Goal: Answer question/provide support: Share knowledge or assist other users

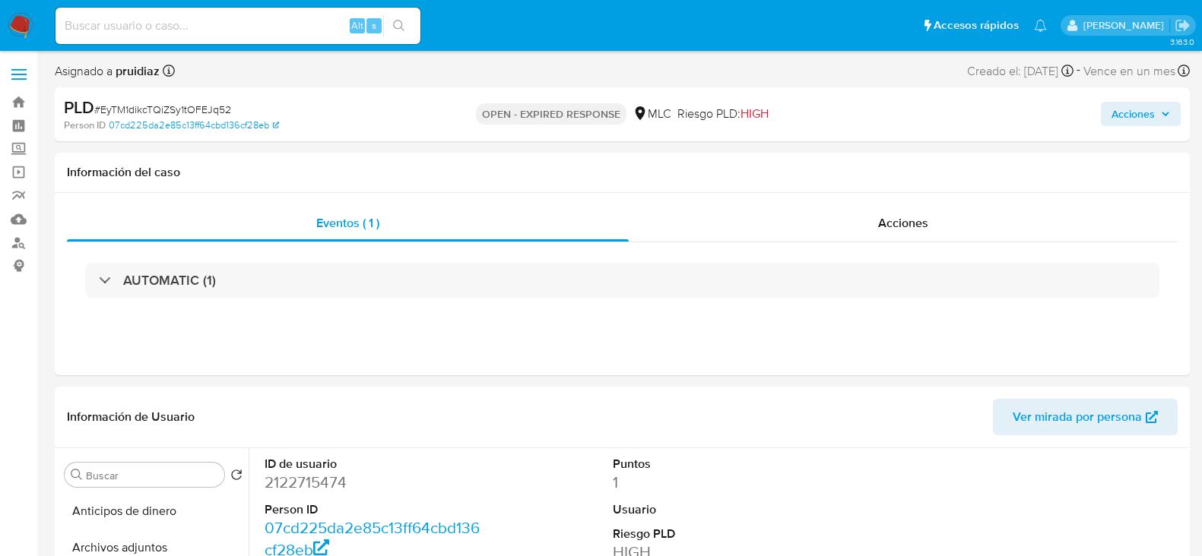
select select "10"
click at [302, 477] on dd "2122715474" at bounding box center [372, 482] width 217 height 21
select select "10"
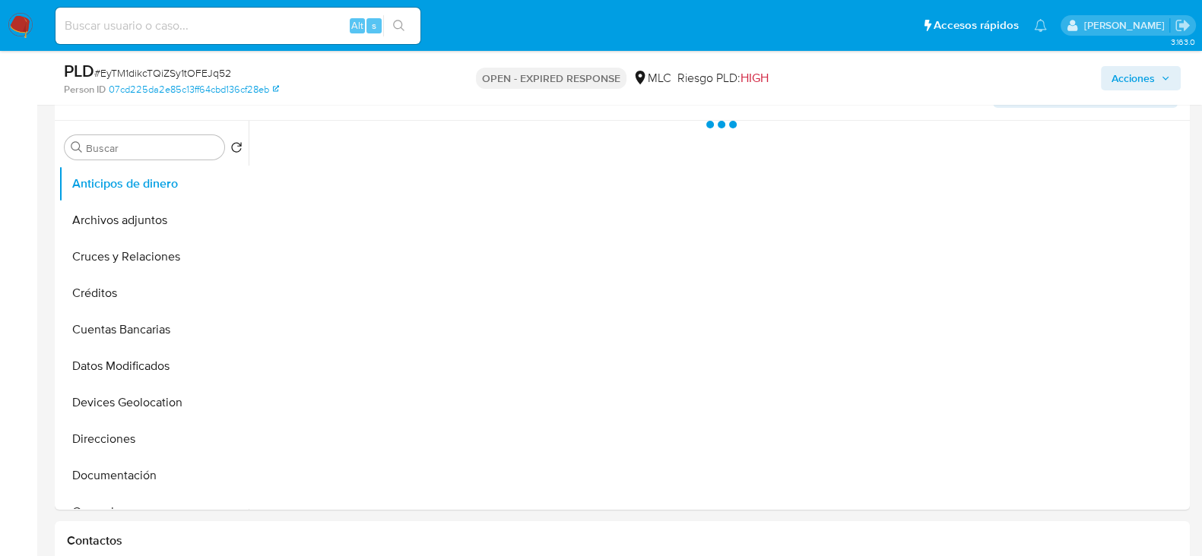
scroll to position [279, 0]
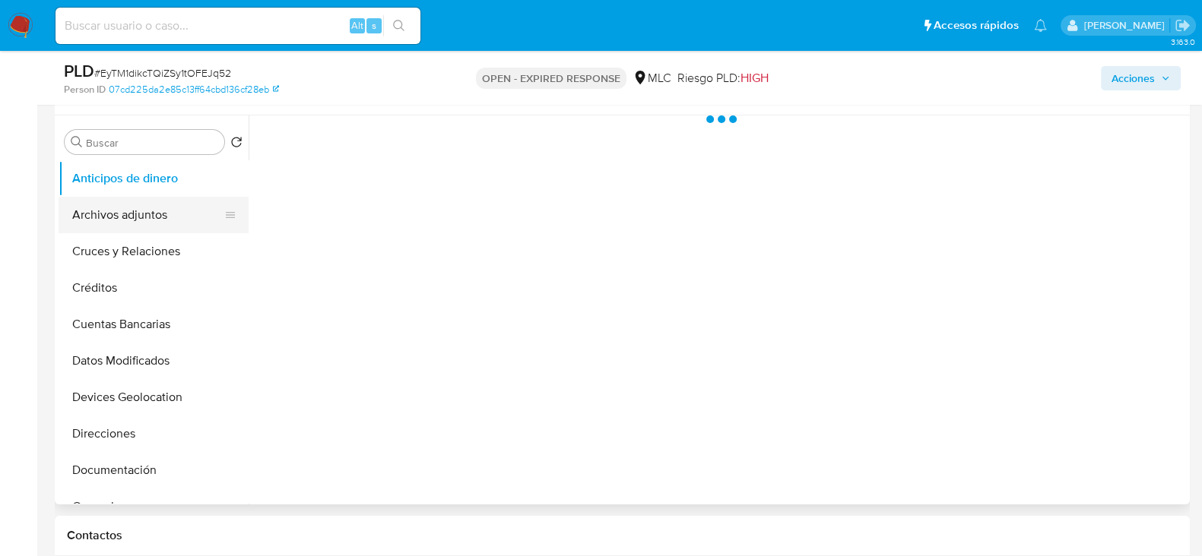
select select "10"
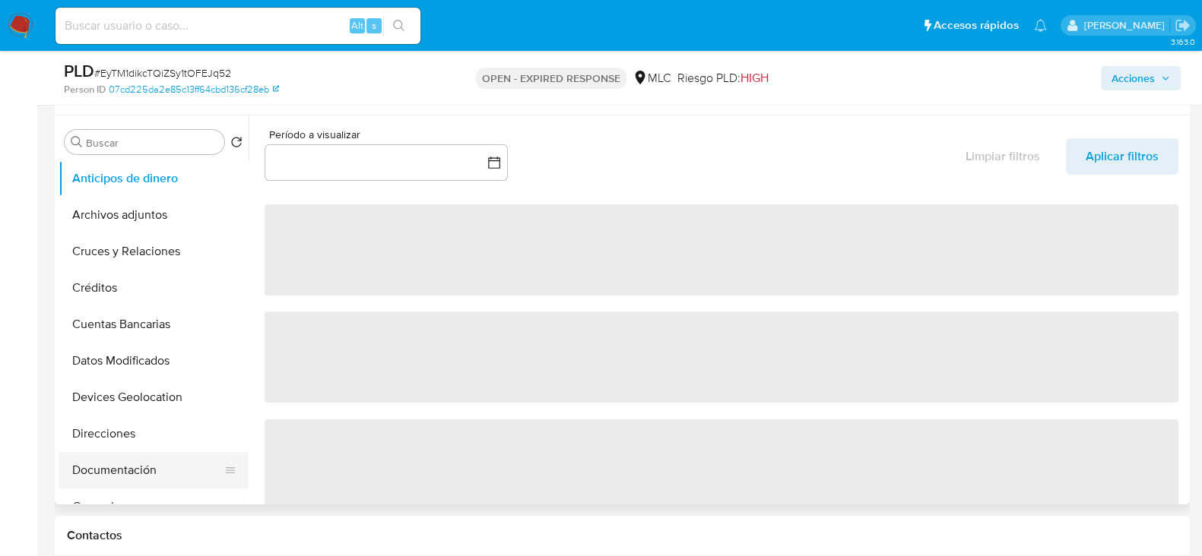
scroll to position [219, 0]
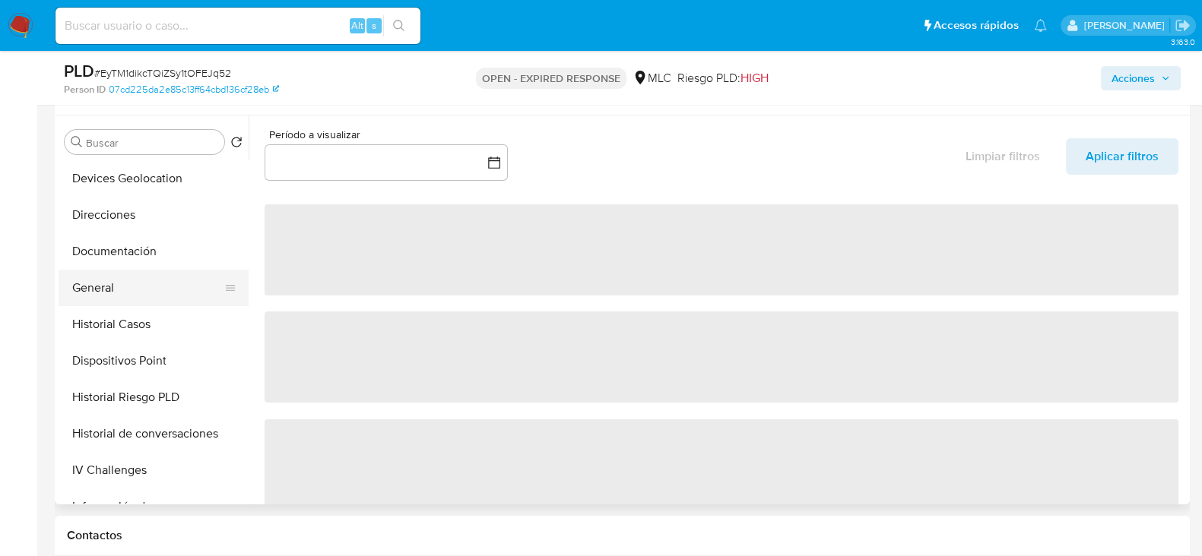
click at [104, 271] on button "General" at bounding box center [148, 288] width 178 height 36
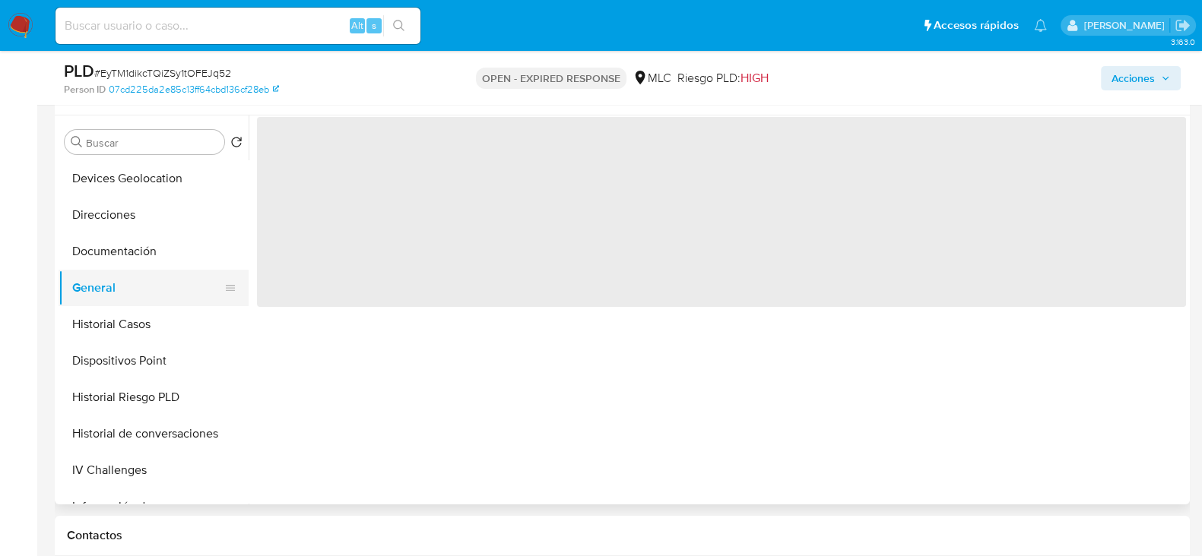
click at [88, 280] on button "General" at bounding box center [148, 288] width 178 height 36
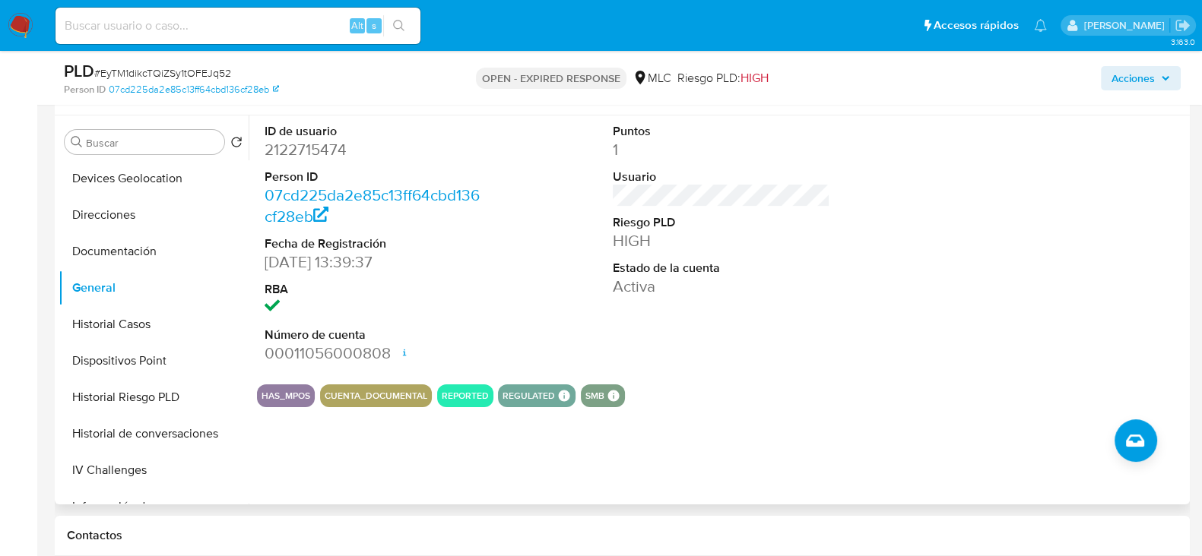
click at [318, 156] on dd "2122715474" at bounding box center [372, 149] width 217 height 21
copy dd "2122715474"
click at [312, 148] on dd "2122715474" at bounding box center [372, 149] width 217 height 21
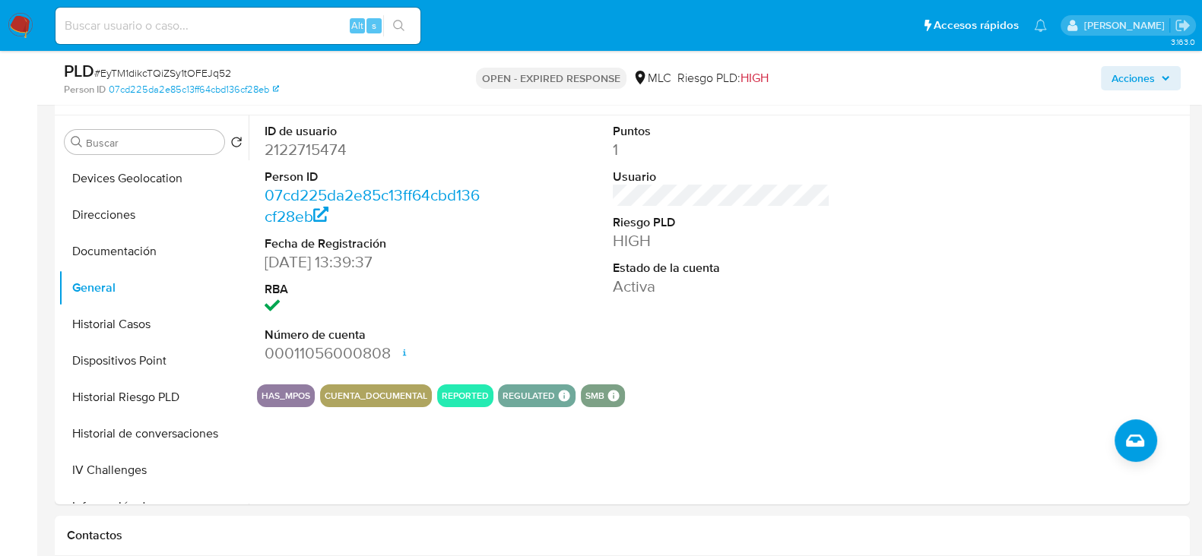
click at [174, 74] on span "# EyTM1dikcTQiZSy1tOFEJq52" at bounding box center [162, 72] width 137 height 15
copy span "EyTM1dikcTQiZSy1tOFEJq52"
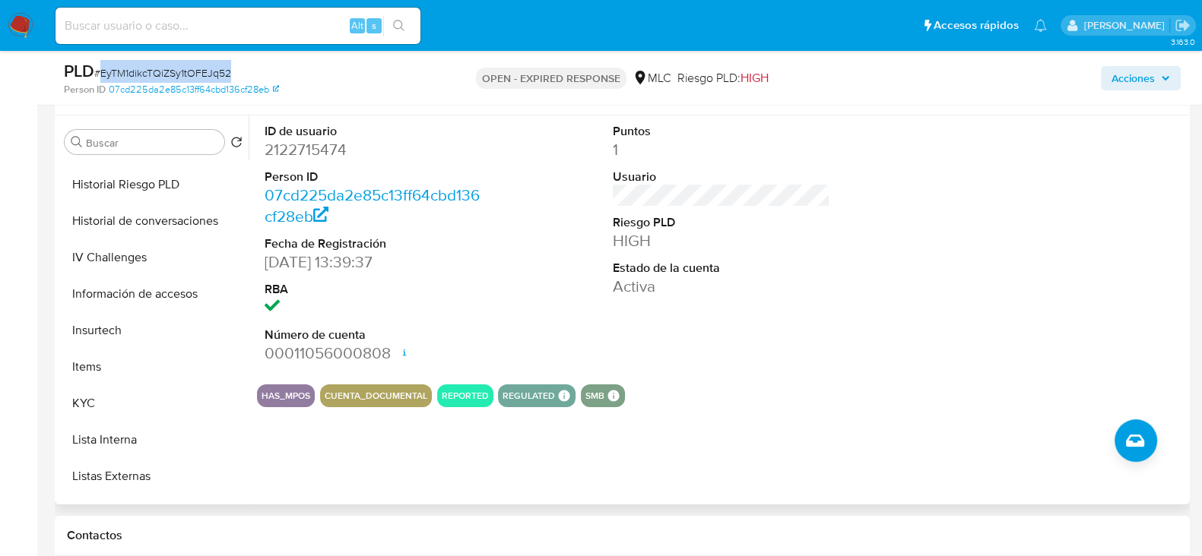
scroll to position [514, 0]
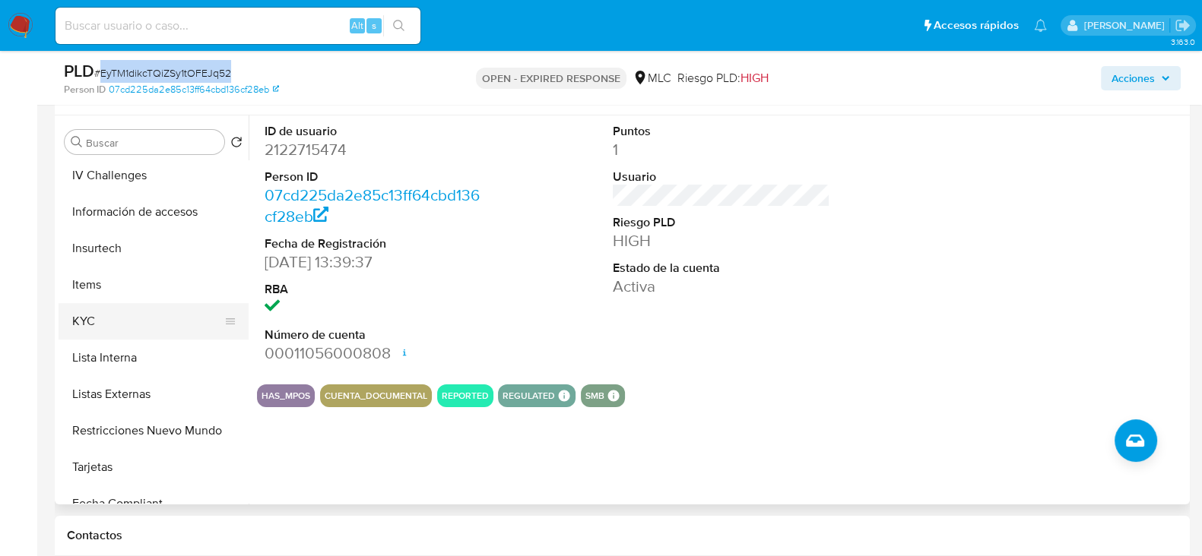
click at [82, 309] on button "KYC" at bounding box center [148, 321] width 178 height 36
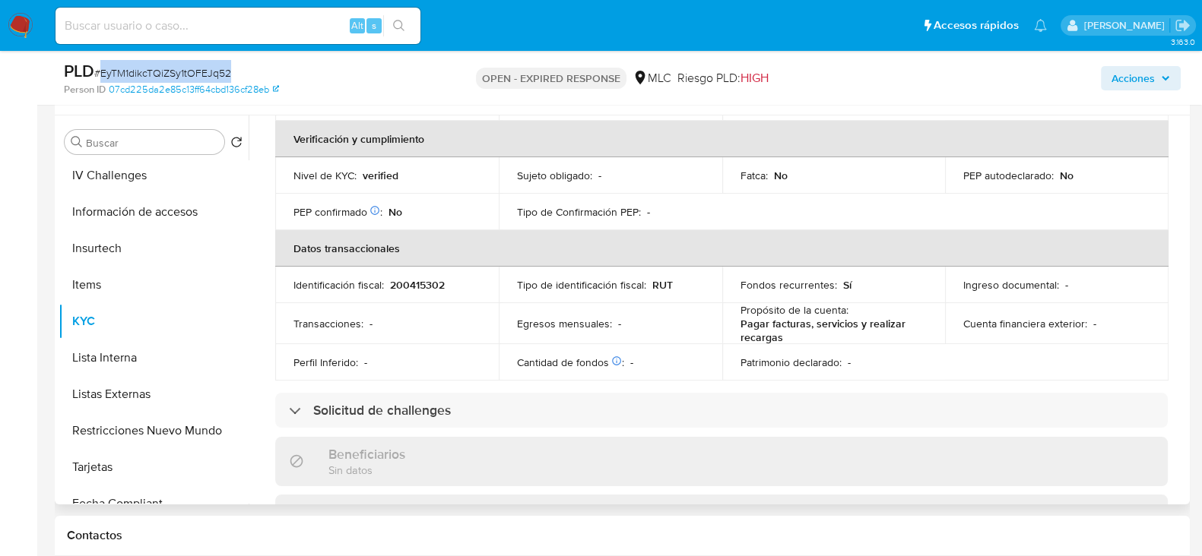
scroll to position [0, 0]
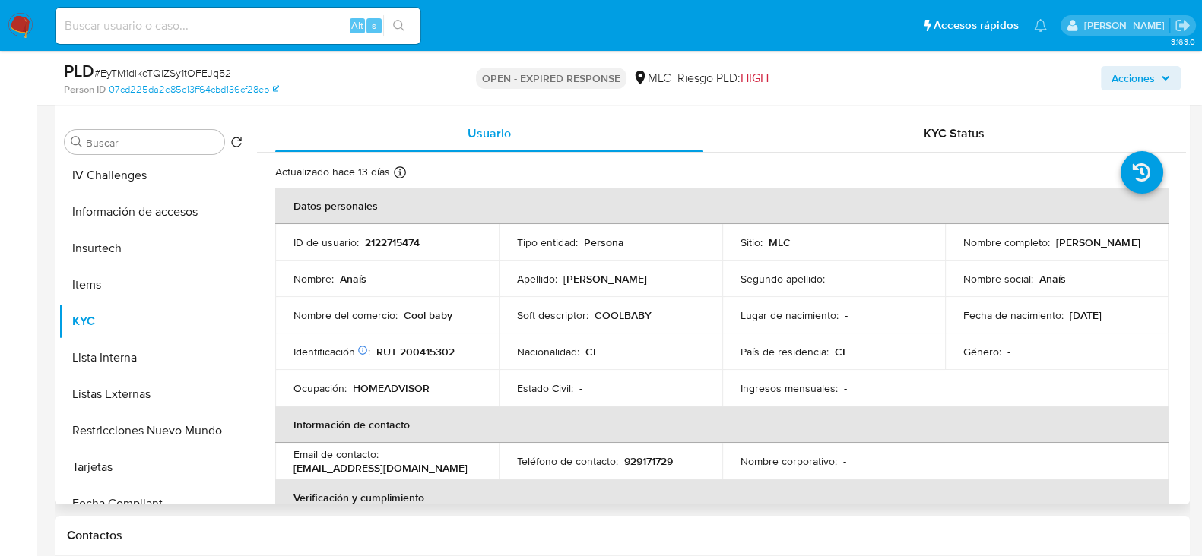
click at [438, 347] on p "RUT 200415302" at bounding box center [415, 352] width 78 height 14
copy p "200415302"
click at [414, 354] on p "RUT 200415302" at bounding box center [415, 352] width 78 height 14
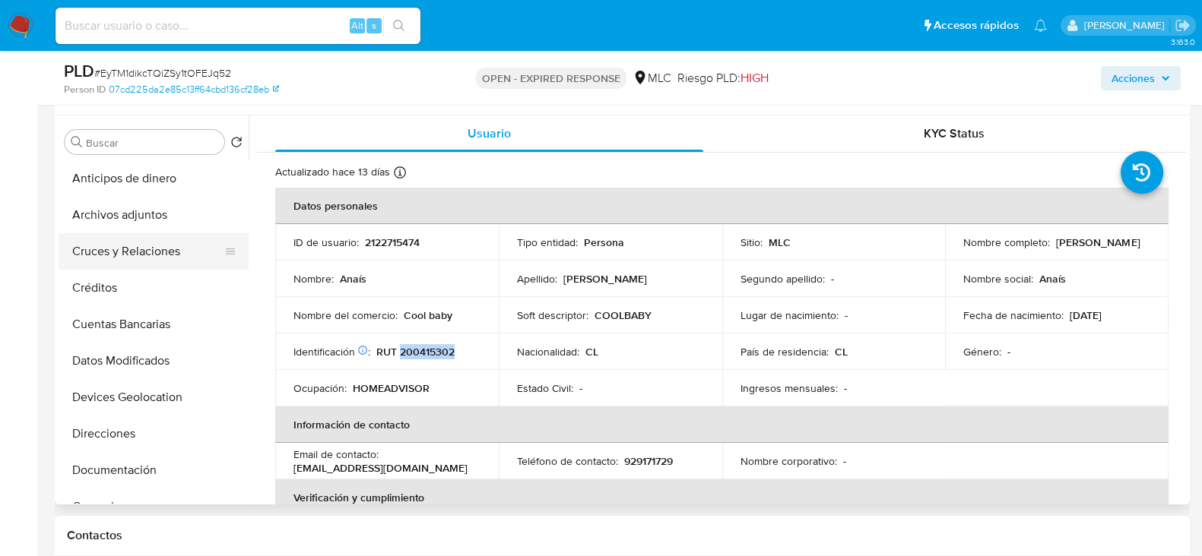
click at [135, 245] on button "Cruces y Relaciones" at bounding box center [148, 251] width 178 height 36
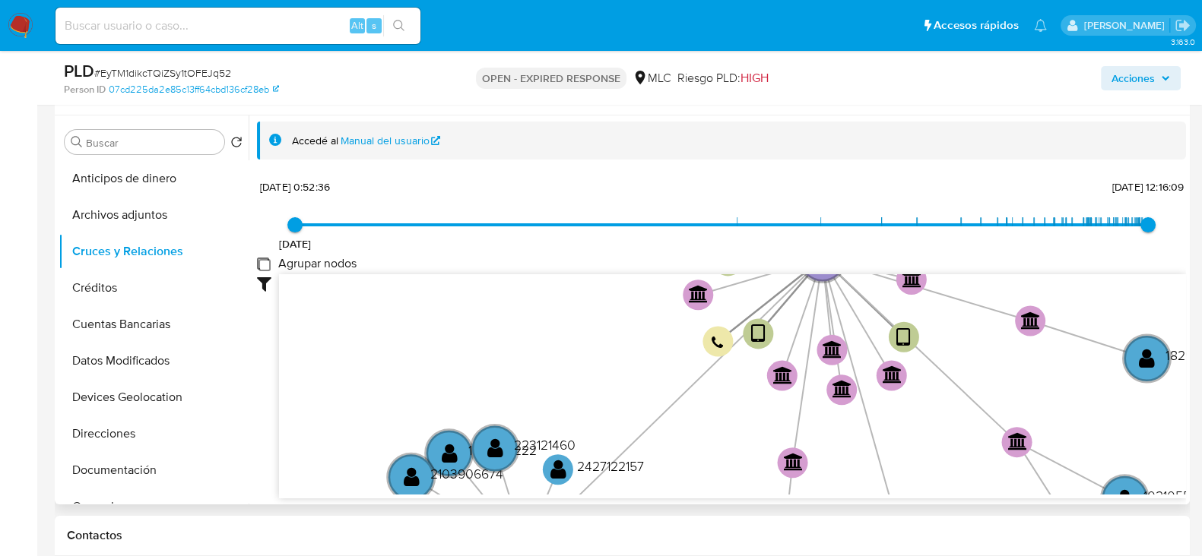
click at [266, 264] on group_nodes "Agrupar nodos" at bounding box center [263, 264] width 12 height 12
checkbox group_nodes "true"
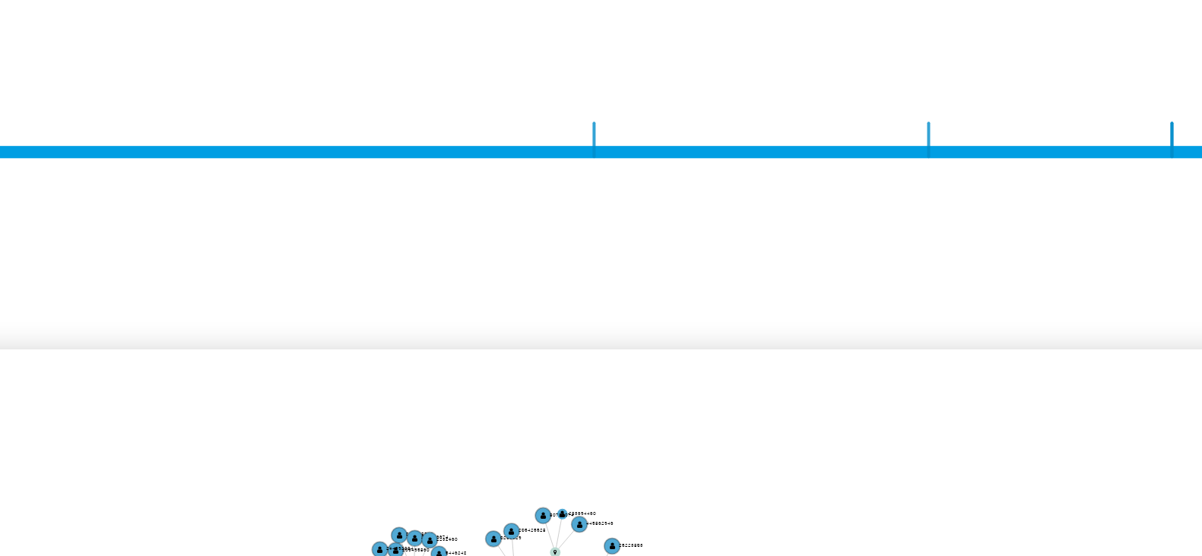
scroll to position [57, 0]
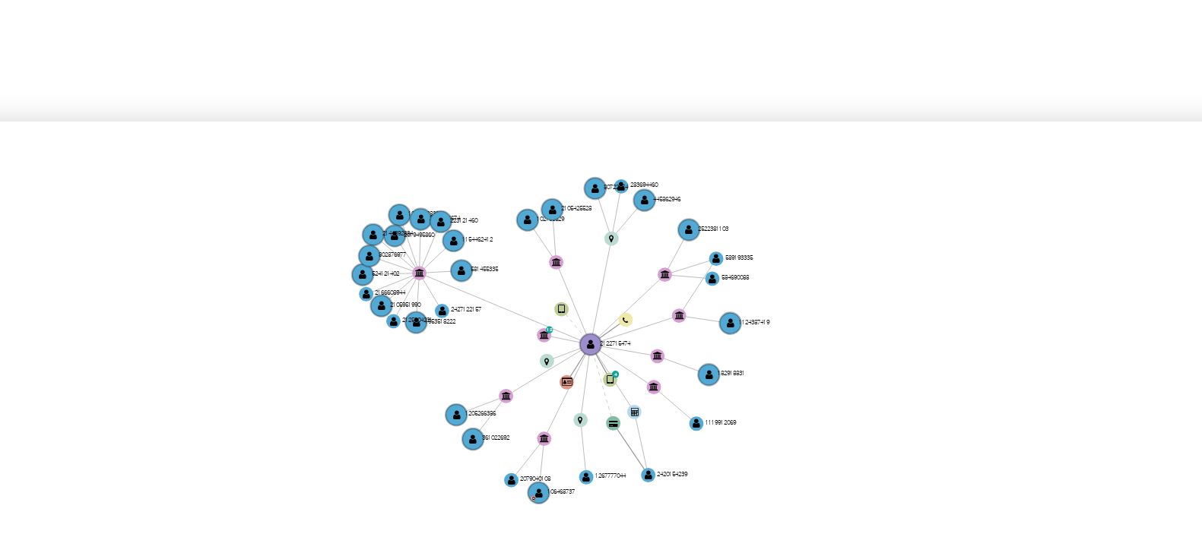
drag, startPoint x: 774, startPoint y: 249, endPoint x: 806, endPoint y: 220, distance: 42.0
click at [806, 220] on icon "user-2122715474  2122715474 device-6800542ca396ac6683b7520e  device-674759592…" at bounding box center [732, 327] width 907 height 220
click at [867, 187] on div "19/12/2022 19/12/2022, 0:52:36 15/10/2025, 12:16:09" at bounding box center [721, 178] width 853 height 43
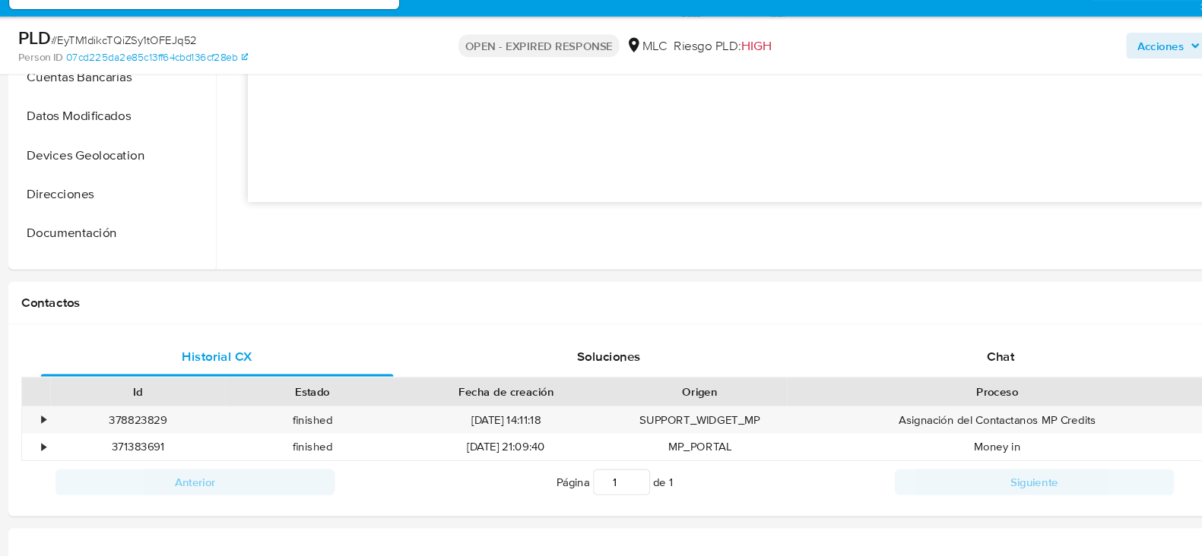
scroll to position [560, 0]
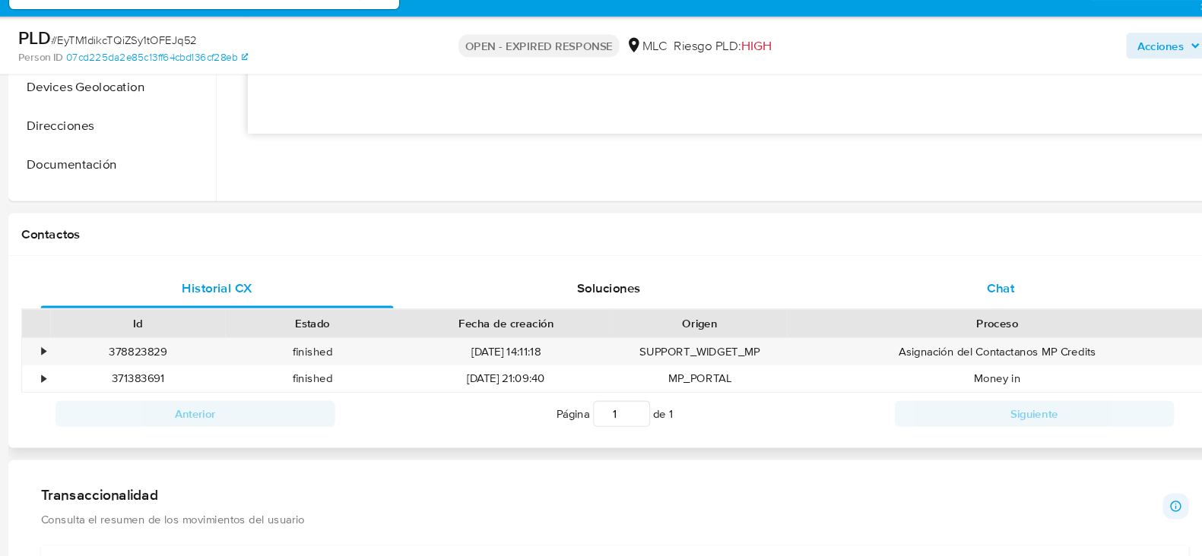
click at [1015, 318] on div "Chat" at bounding box center [983, 305] width 330 height 36
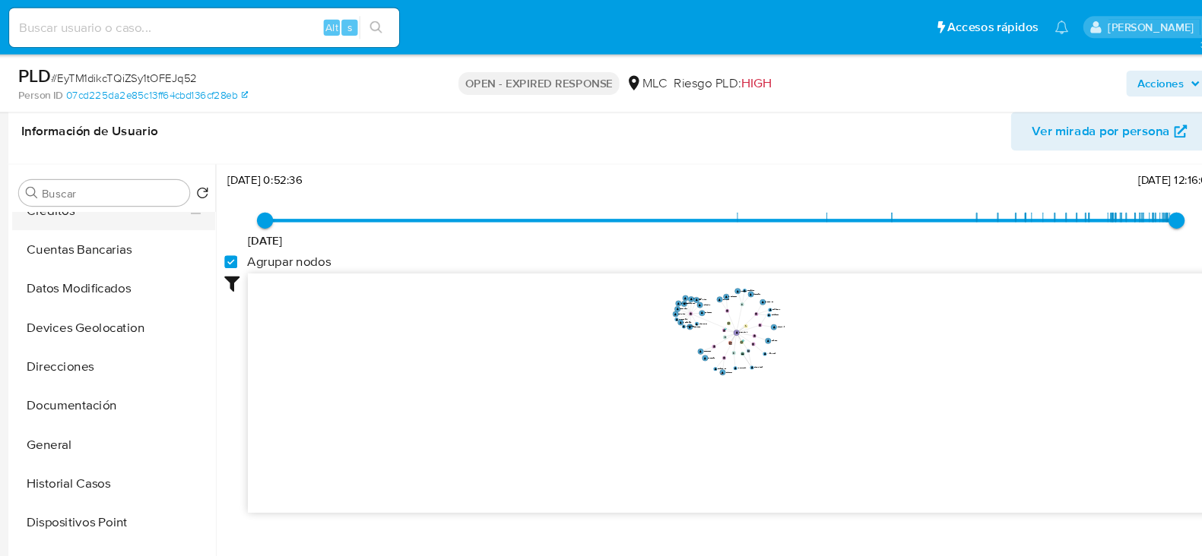
scroll to position [151, 0]
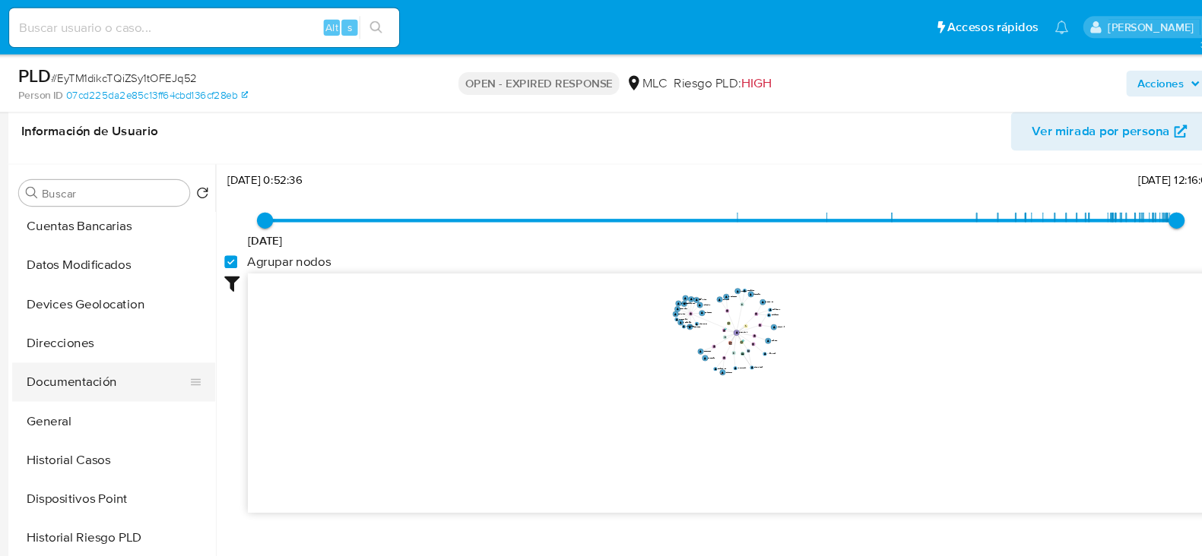
click at [119, 356] on button "Documentación" at bounding box center [148, 358] width 178 height 36
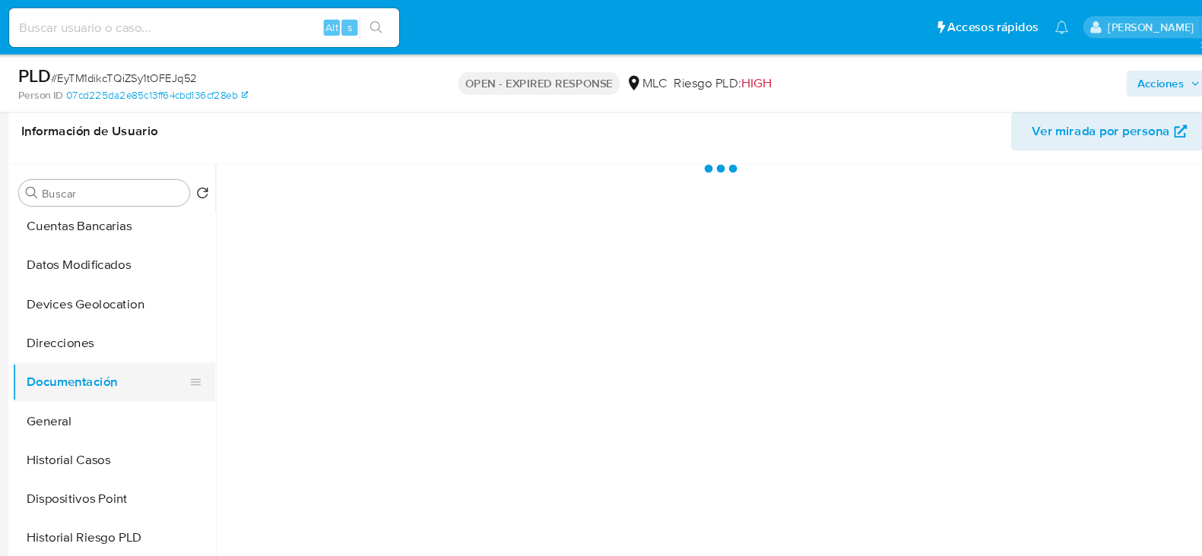
scroll to position [0, 0]
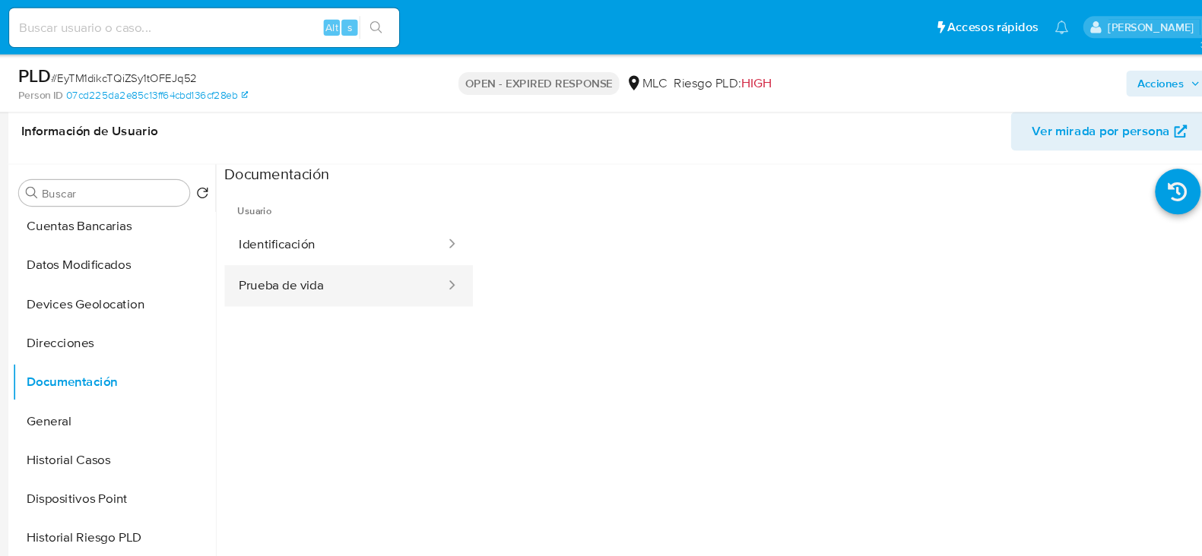
click at [465, 265] on button "Prueba de vida" at bounding box center [361, 268] width 208 height 39
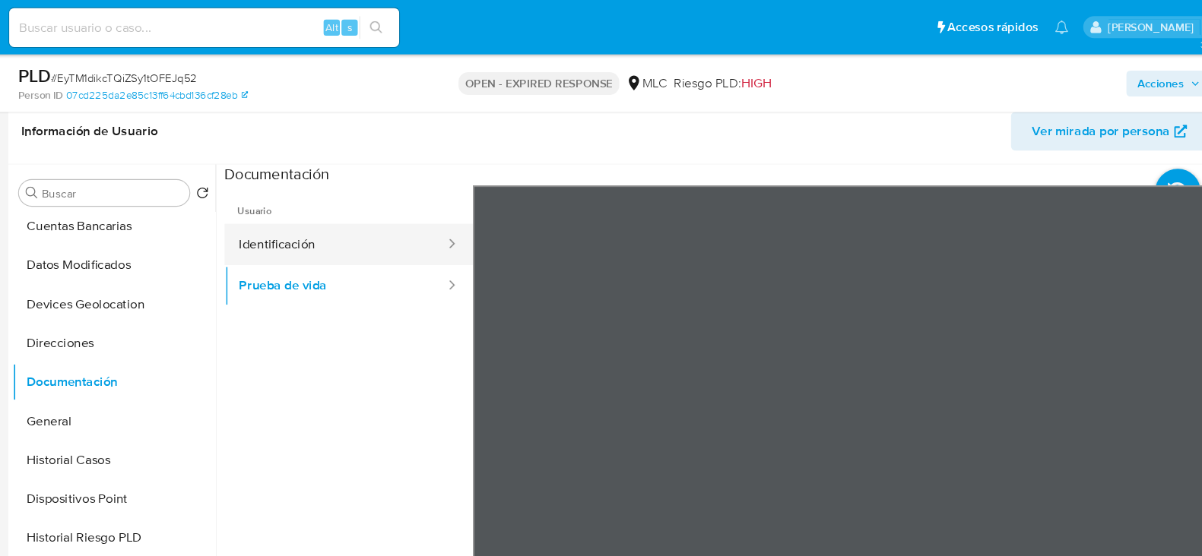
click at [352, 216] on button "Identificación" at bounding box center [361, 229] width 208 height 39
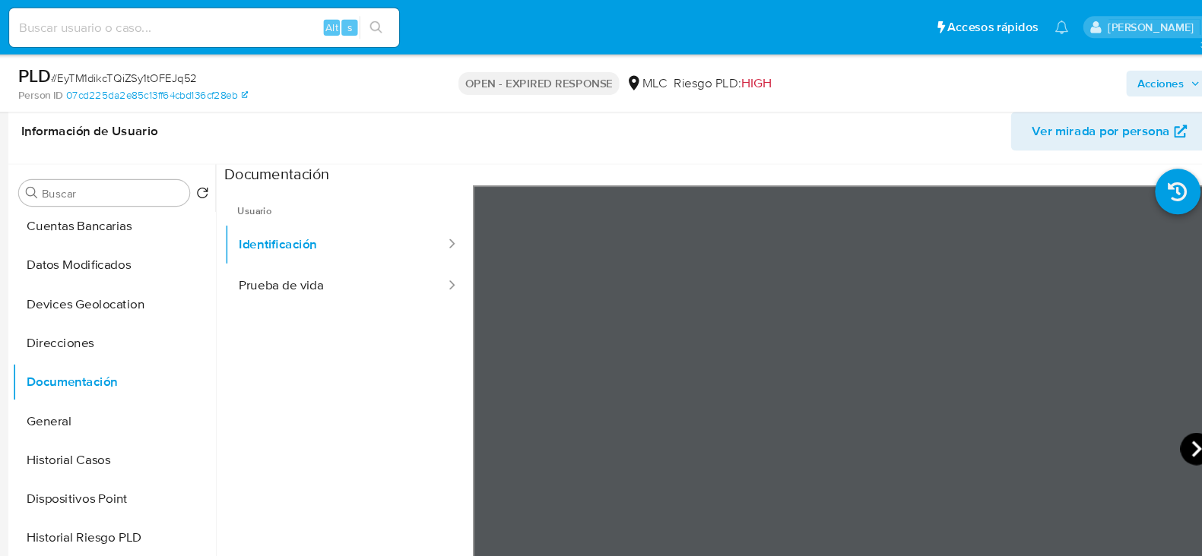
click at [1164, 419] on icon at bounding box center [1166, 420] width 9 height 15
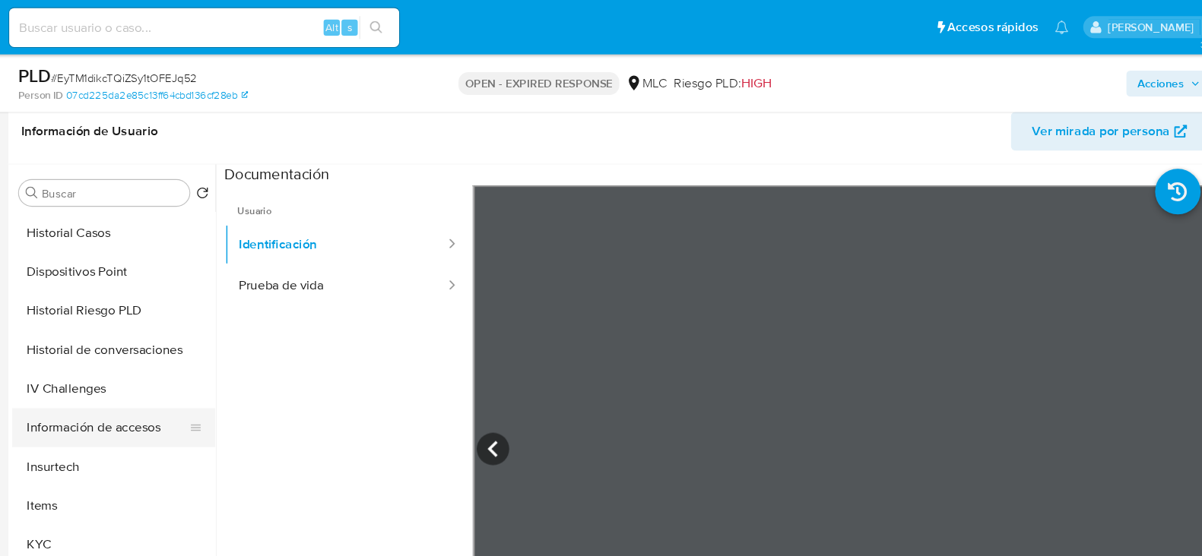
scroll to position [365, 0]
click at [81, 502] on button "KYC" at bounding box center [148, 509] width 178 height 36
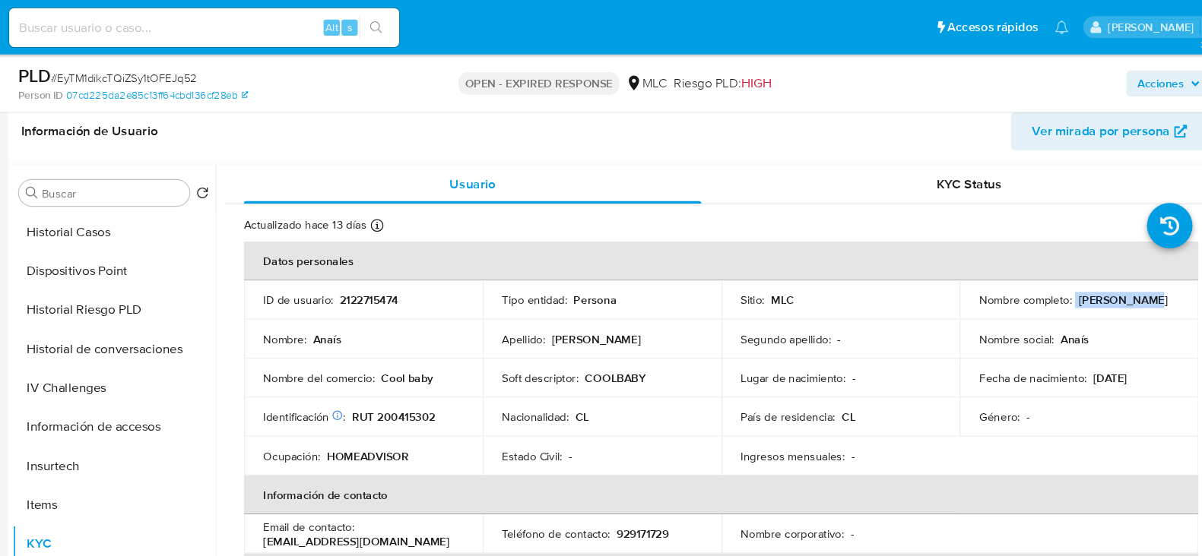
drag, startPoint x: 1117, startPoint y: 283, endPoint x: 1050, endPoint y: 280, distance: 67.7
click at [1050, 280] on div "Nombre completo : [PERSON_NAME]" at bounding box center [1056, 281] width 187 height 14
copy div "[PERSON_NAME]"
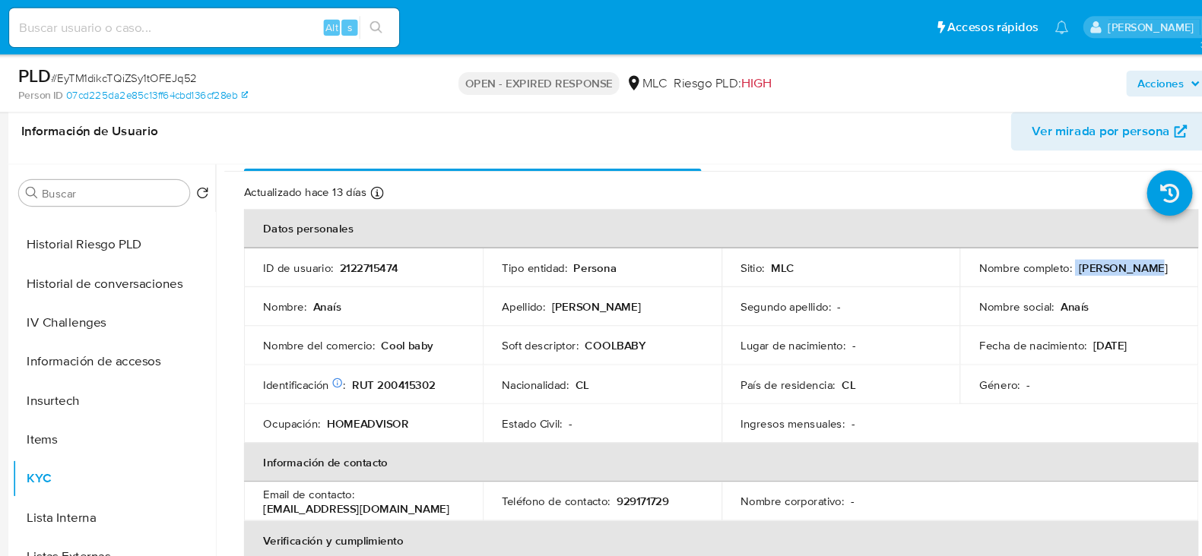
scroll to position [33, 0]
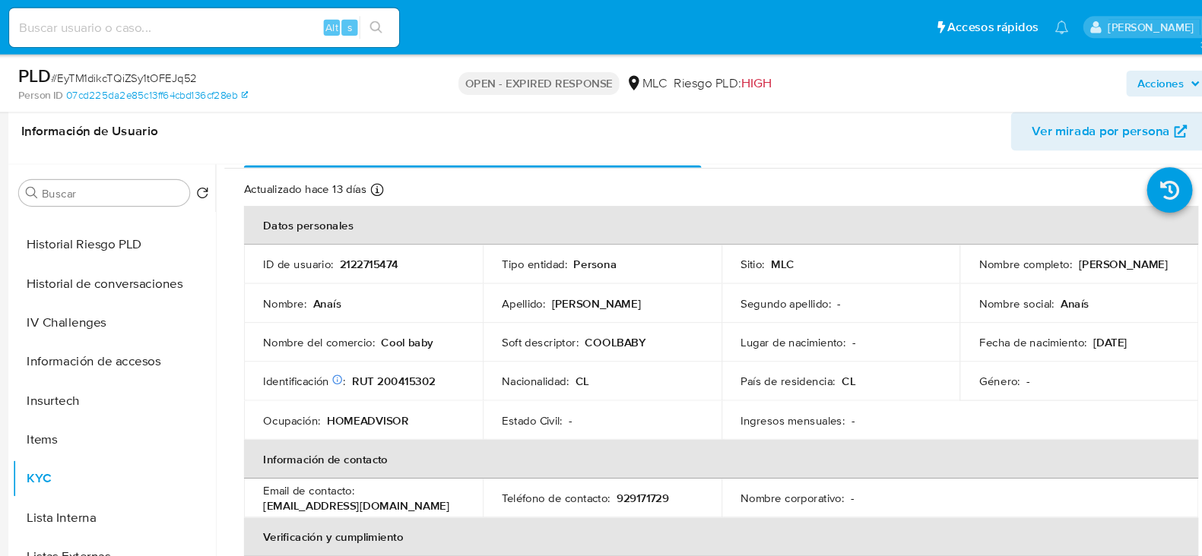
click at [609, 314] on p "COOLBABY" at bounding box center [622, 321] width 57 height 14
copy p "COOLBABY"
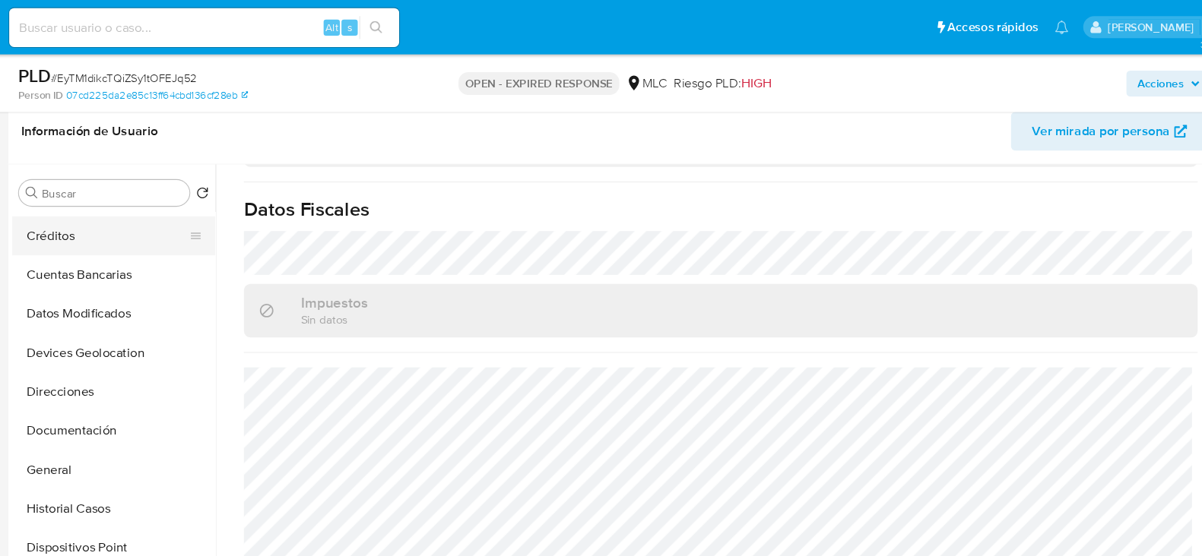
scroll to position [107, 0]
click at [123, 396] on button "Documentación" at bounding box center [148, 402] width 178 height 36
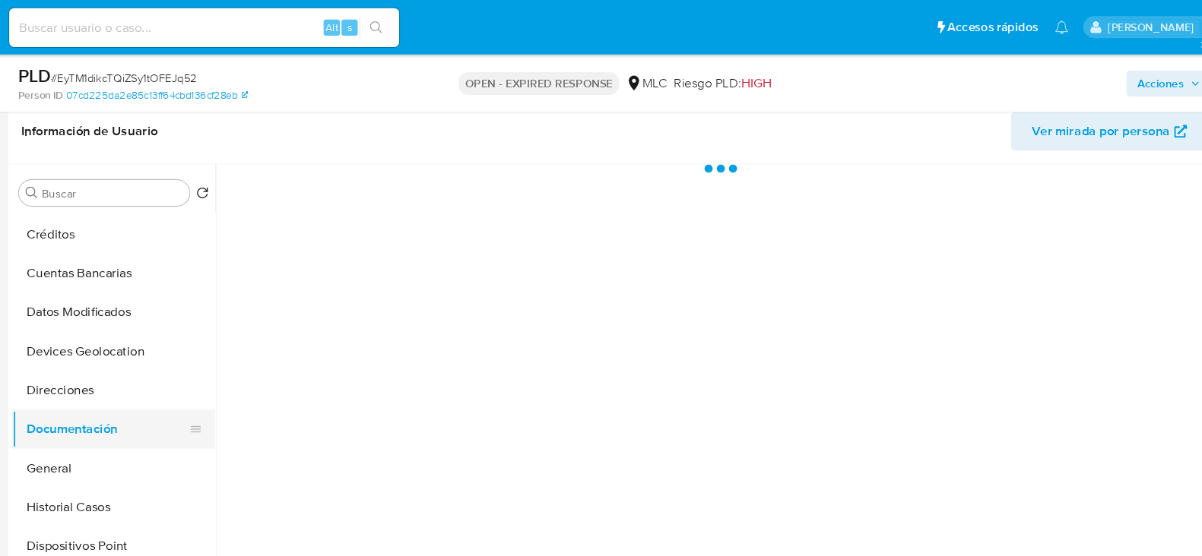
scroll to position [0, 0]
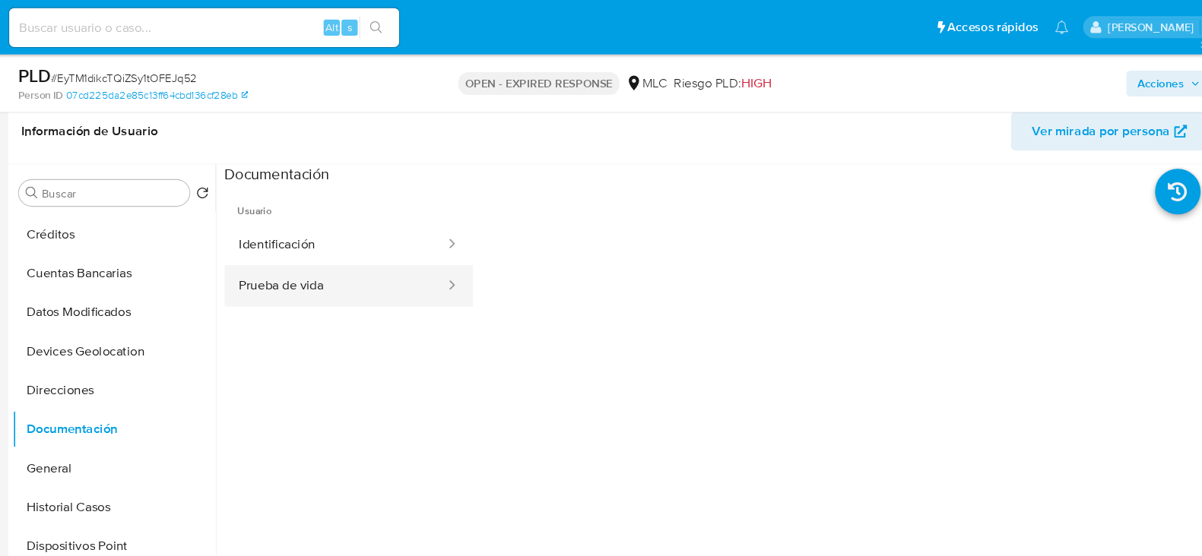
click at [357, 268] on button "Prueba de vida" at bounding box center [361, 268] width 208 height 39
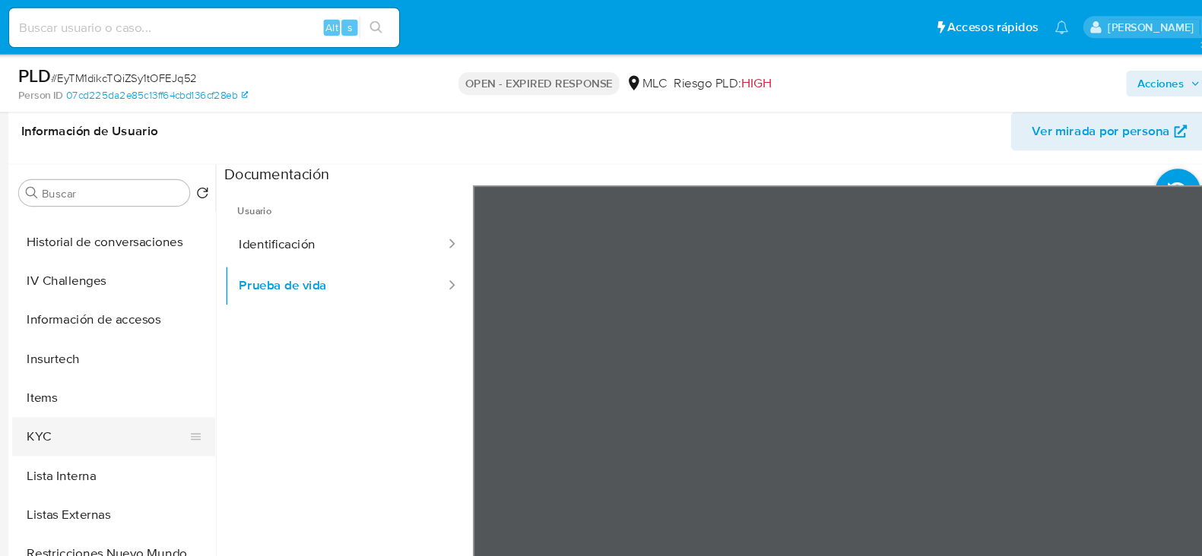
scroll to position [466, 0]
click at [74, 404] on button "KYC" at bounding box center [148, 408] width 178 height 36
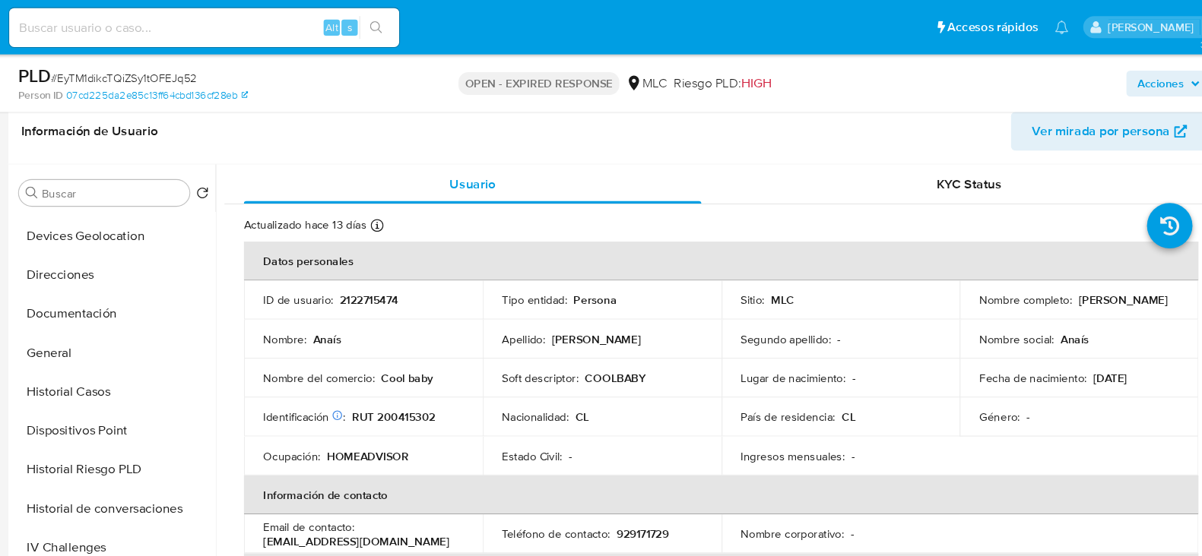
scroll to position [211, 0]
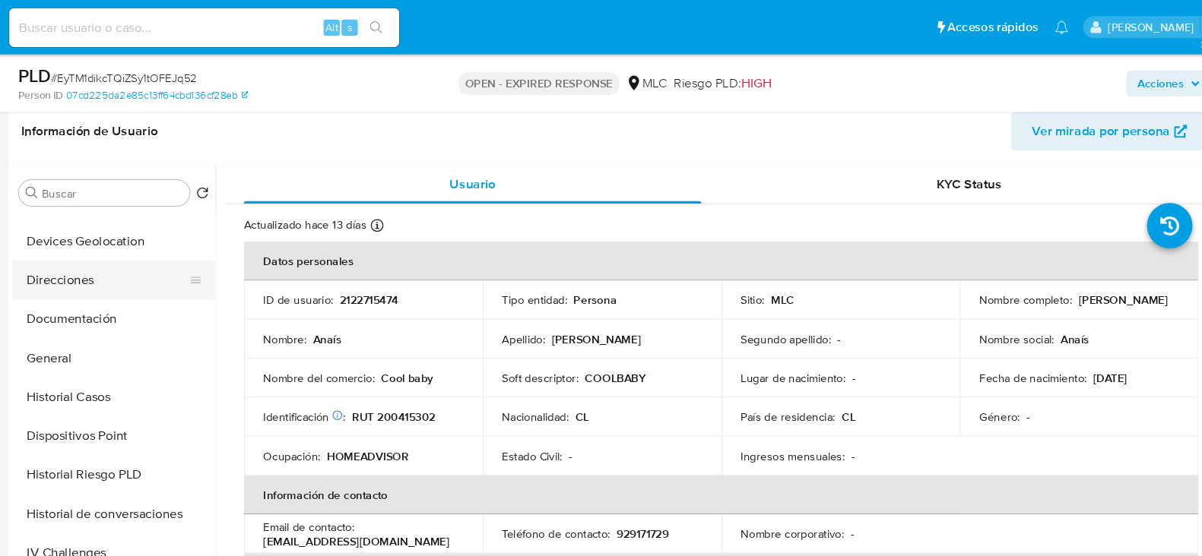
click at [119, 256] on button "Direcciones" at bounding box center [148, 262] width 178 height 36
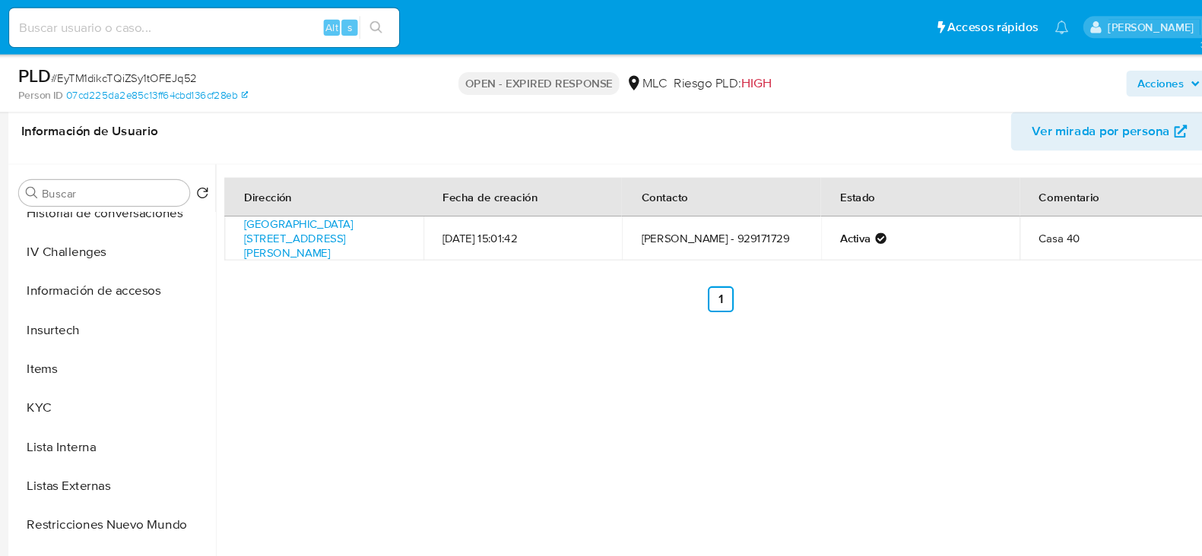
scroll to position [499, 0]
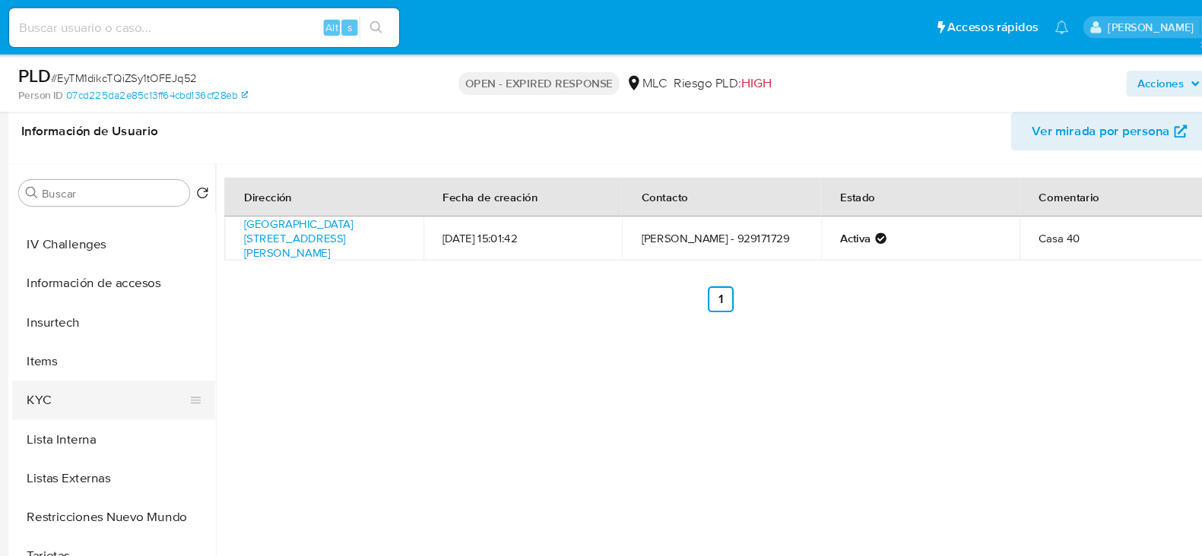
click at [109, 369] on button "KYC" at bounding box center [148, 374] width 178 height 36
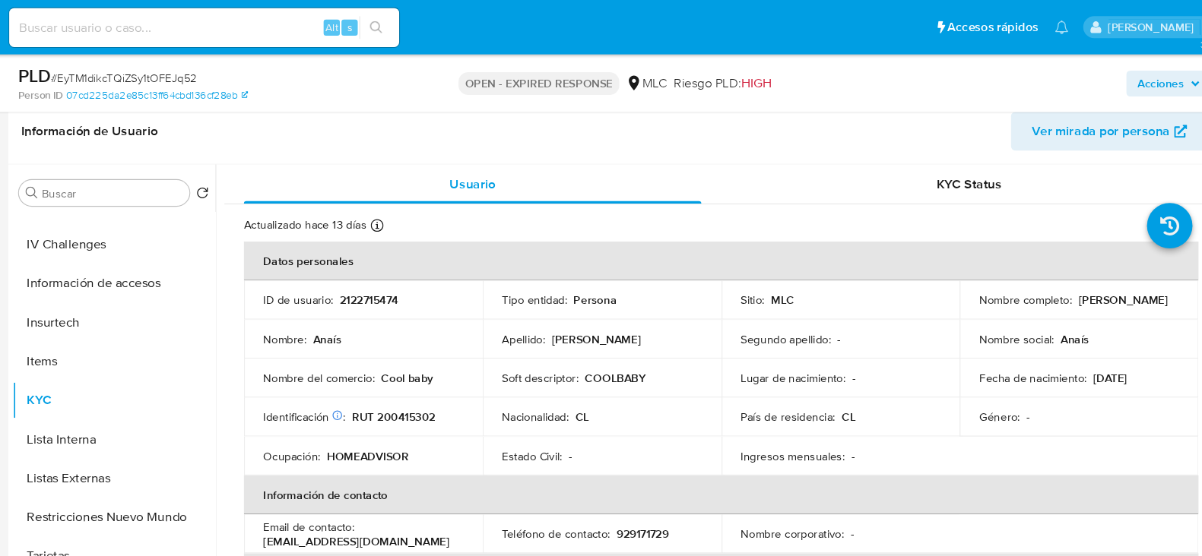
scroll to position [0, 0]
click at [392, 281] on p "2122715474" at bounding box center [392, 281] width 55 height 14
copy p "2122715474"
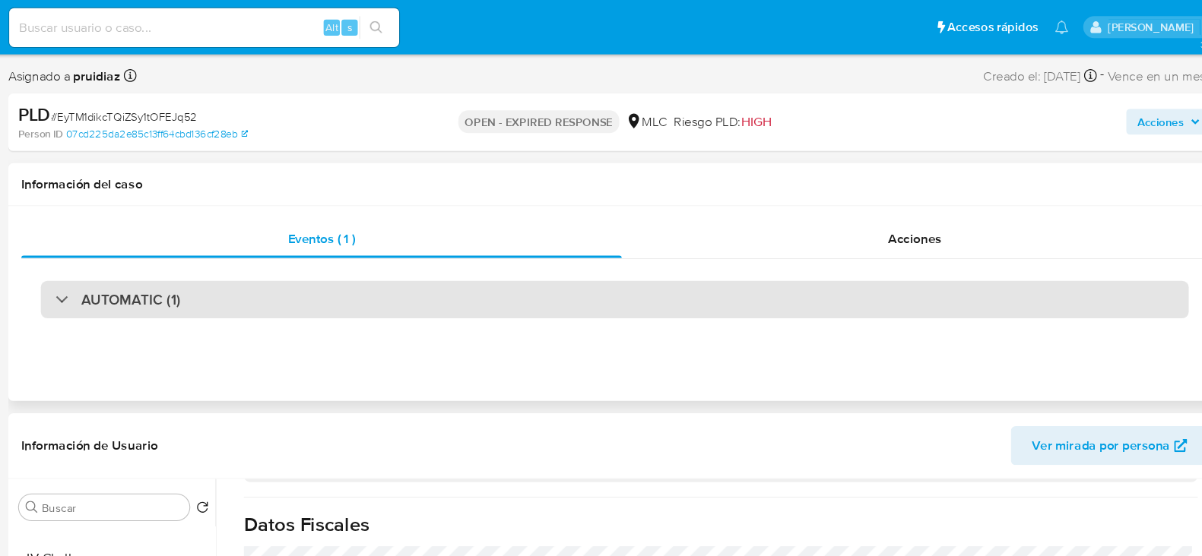
click at [192, 283] on h3 "AUTOMATIC (1)" at bounding box center [169, 280] width 93 height 17
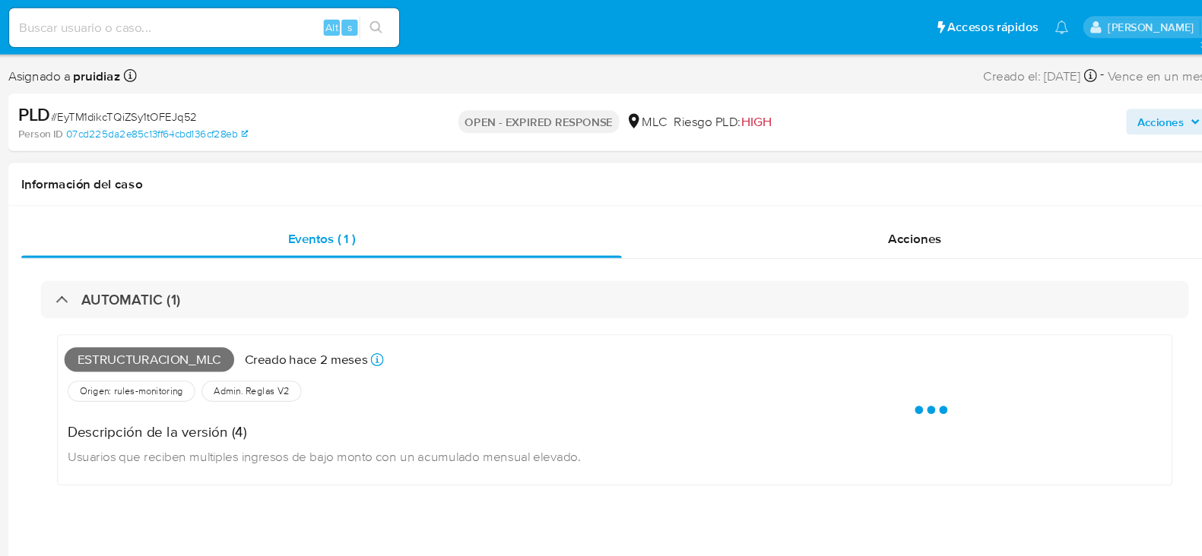
click at [163, 340] on span "Estructuracion_mlc" at bounding box center [186, 336] width 159 height 23
copy span "Estructuracion_mlc"
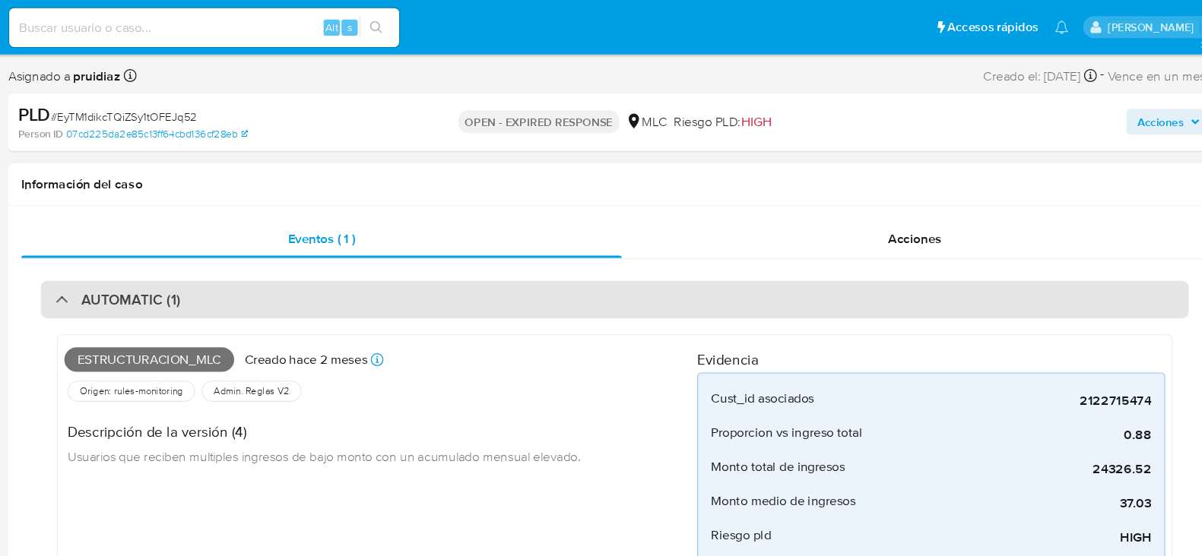
click at [239, 271] on div "AUTOMATIC (1)" at bounding box center [622, 280] width 1074 height 35
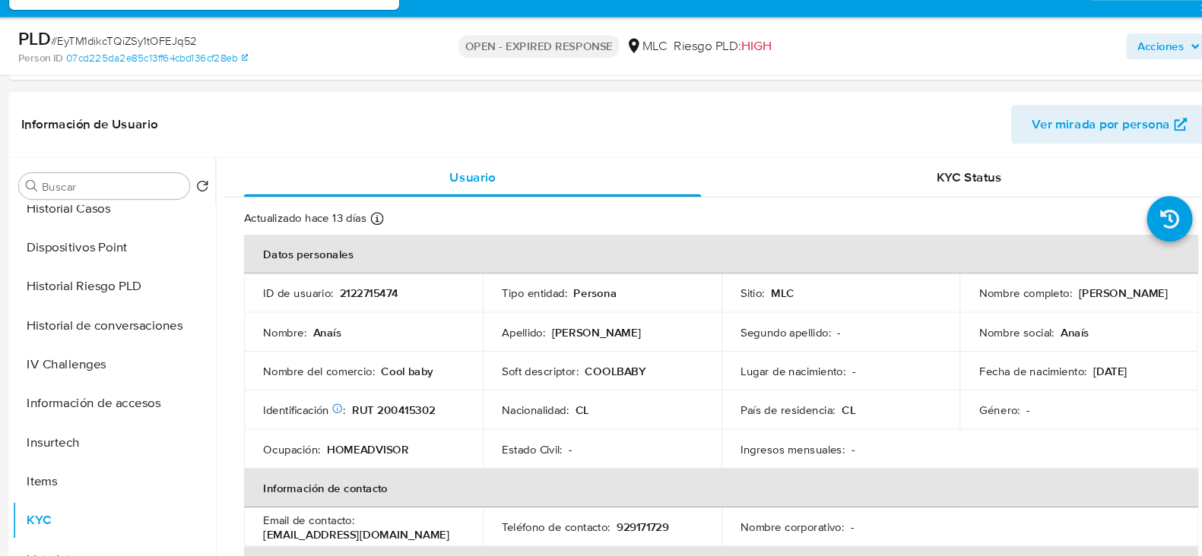
click at [404, 311] on p "2122715474" at bounding box center [392, 309] width 55 height 14
copy p "2122715474"
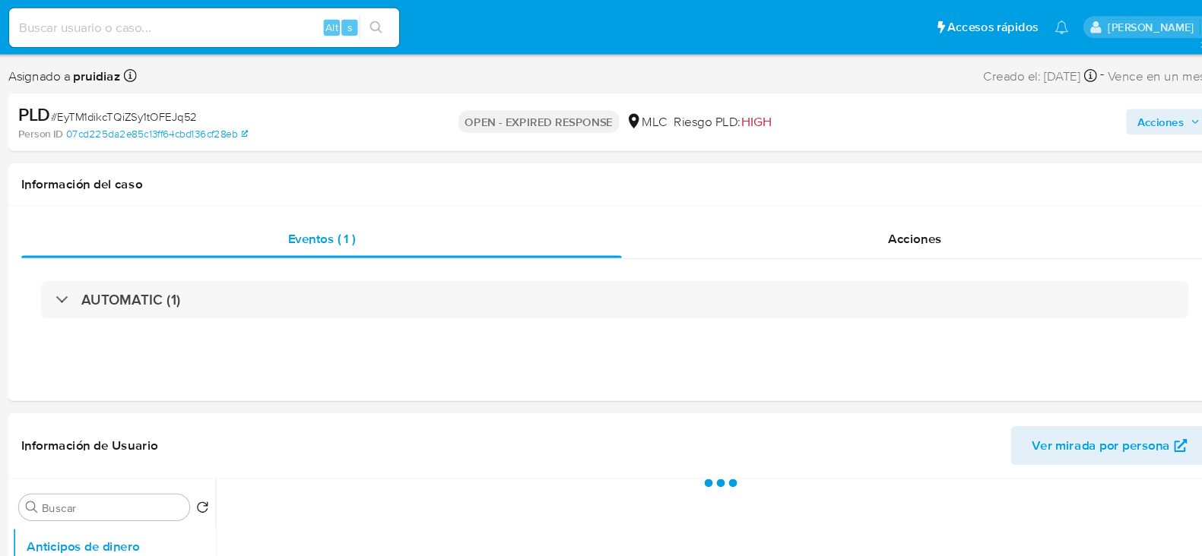
click at [256, 29] on input at bounding box center [237, 26] width 365 height 20
paste input "798943442"
type input "798943442"
select select "10"
type input "798943442"
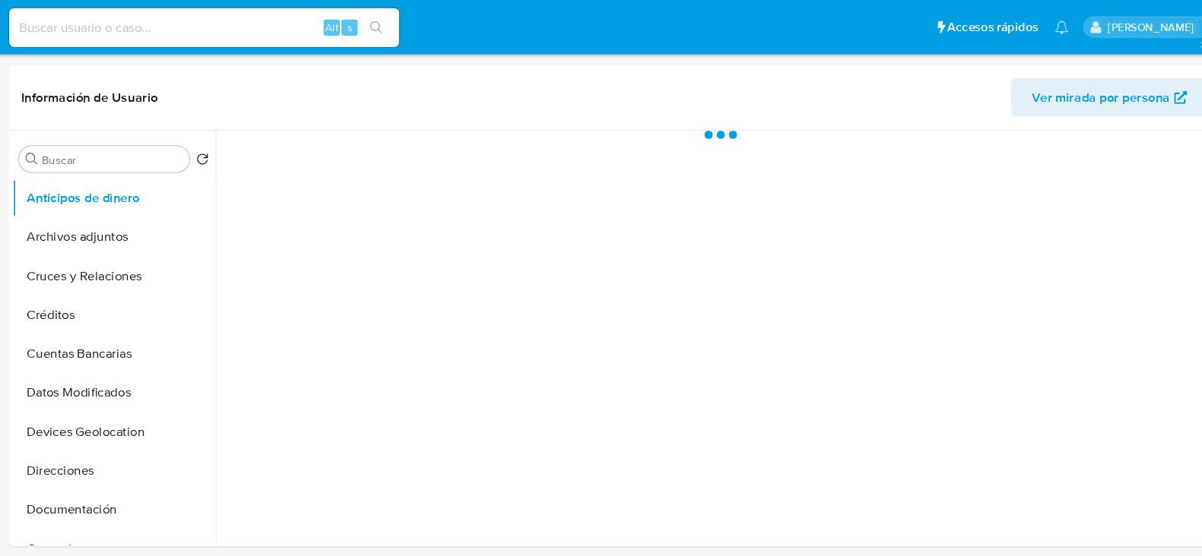
select select "10"
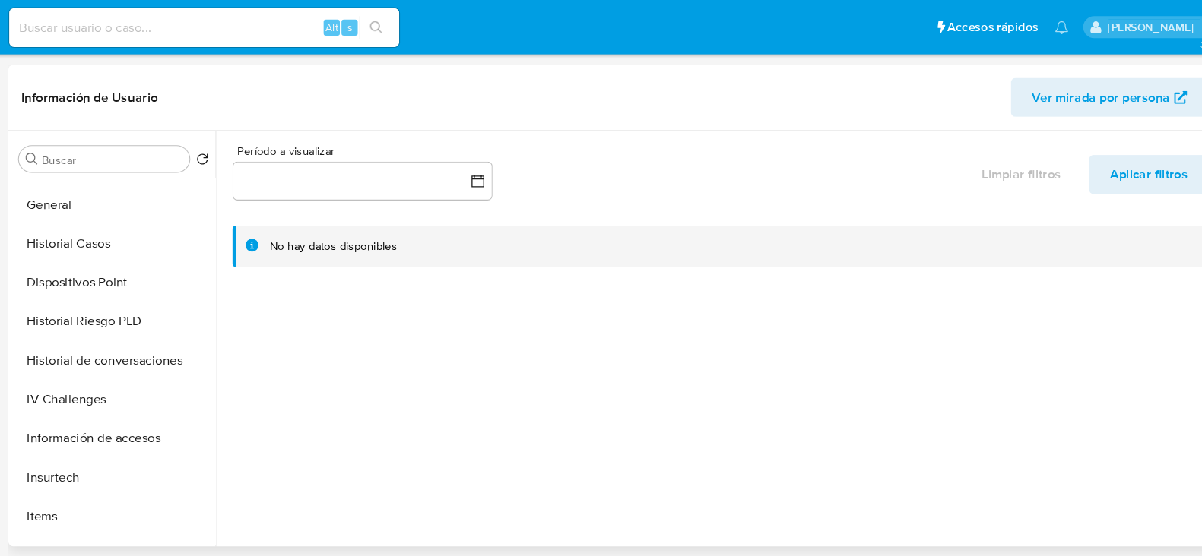
scroll to position [323, 0]
click at [121, 257] on button "Dispositivos Point" at bounding box center [148, 263] width 178 height 36
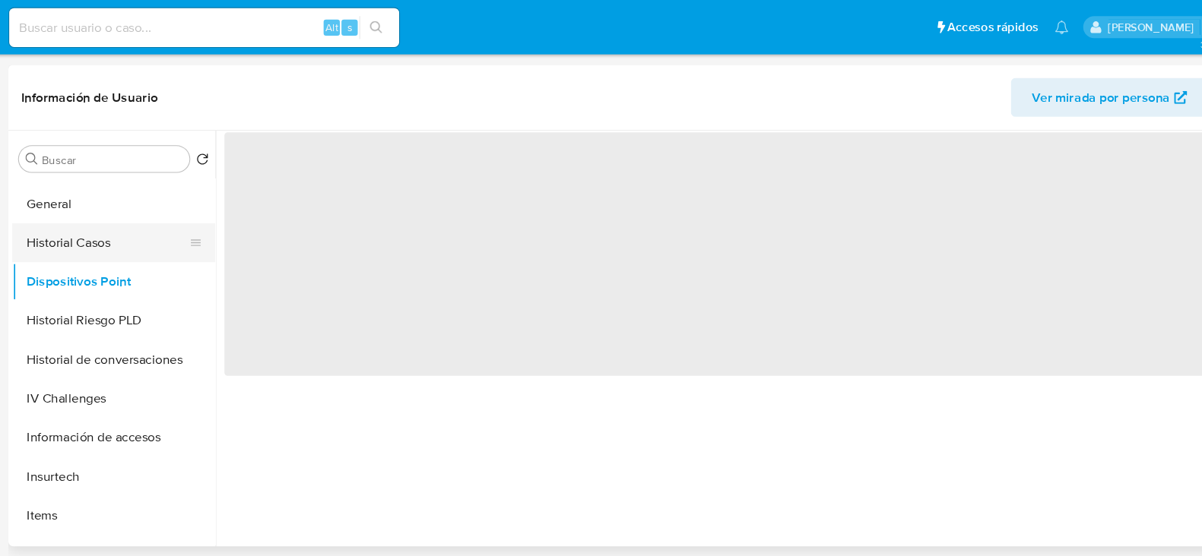
click at [120, 219] on button "Historial Casos" at bounding box center [148, 227] width 178 height 36
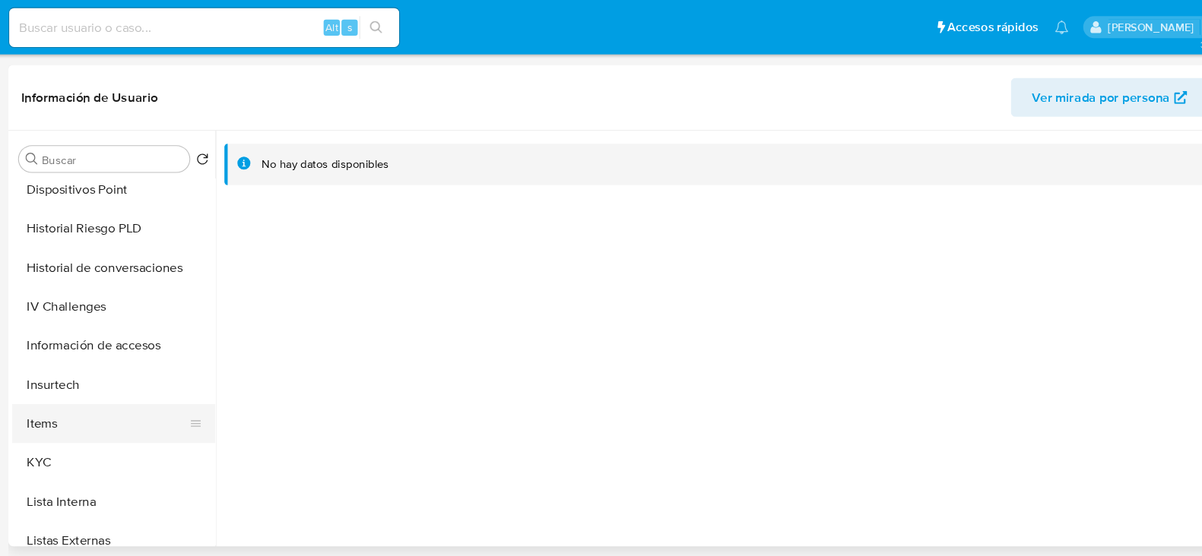
scroll to position [418, 0]
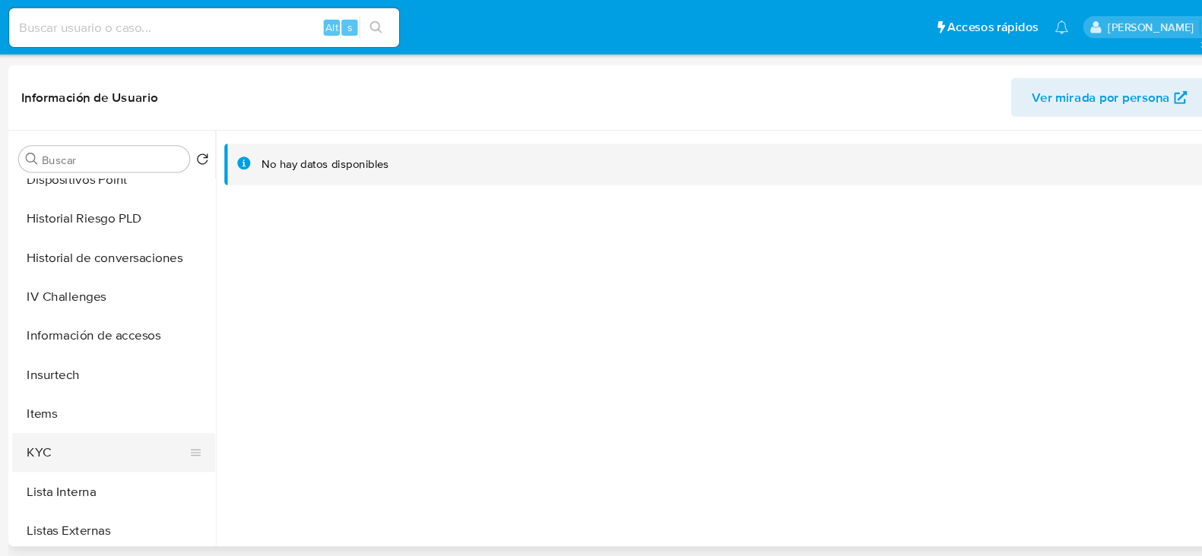
click at [90, 421] on button "KYC" at bounding box center [148, 424] width 178 height 36
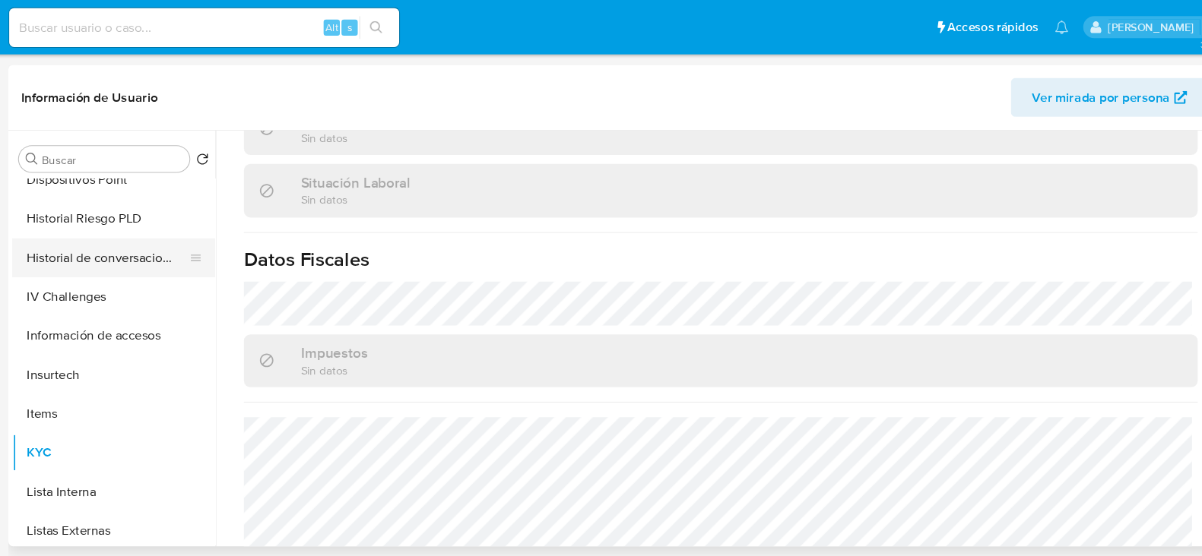
scroll to position [0, 0]
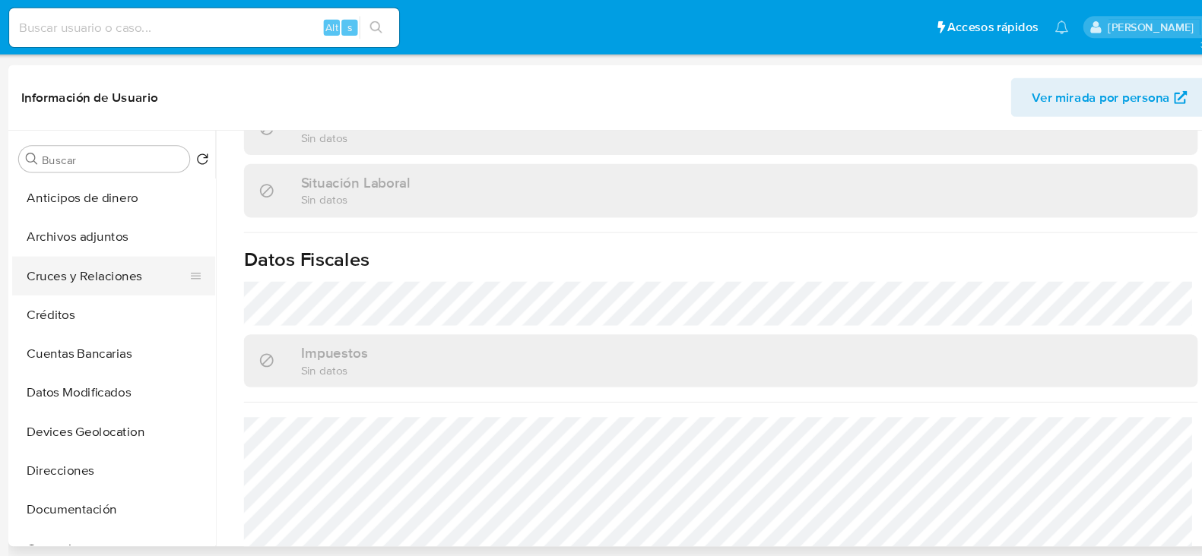
click at [150, 252] on button "Cruces y Relaciones" at bounding box center [148, 258] width 178 height 36
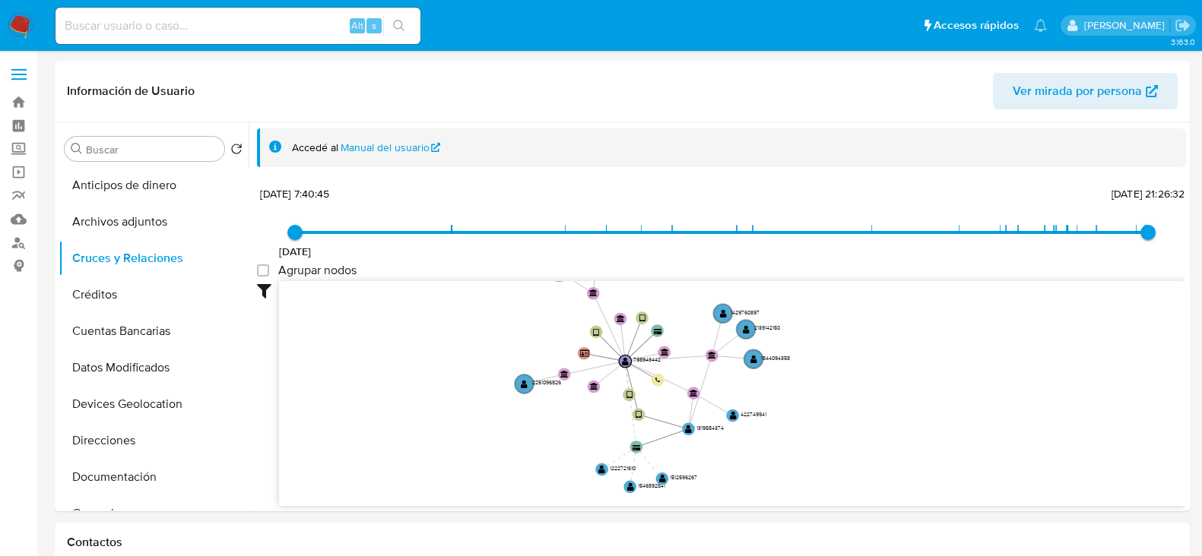
click at [38, 24] on nav "Pausado Ver notificaciones Alt s Accesos rápidos Presiona las siguientes teclas…" at bounding box center [601, 25] width 1202 height 51
click at [30, 24] on img at bounding box center [21, 26] width 26 height 26
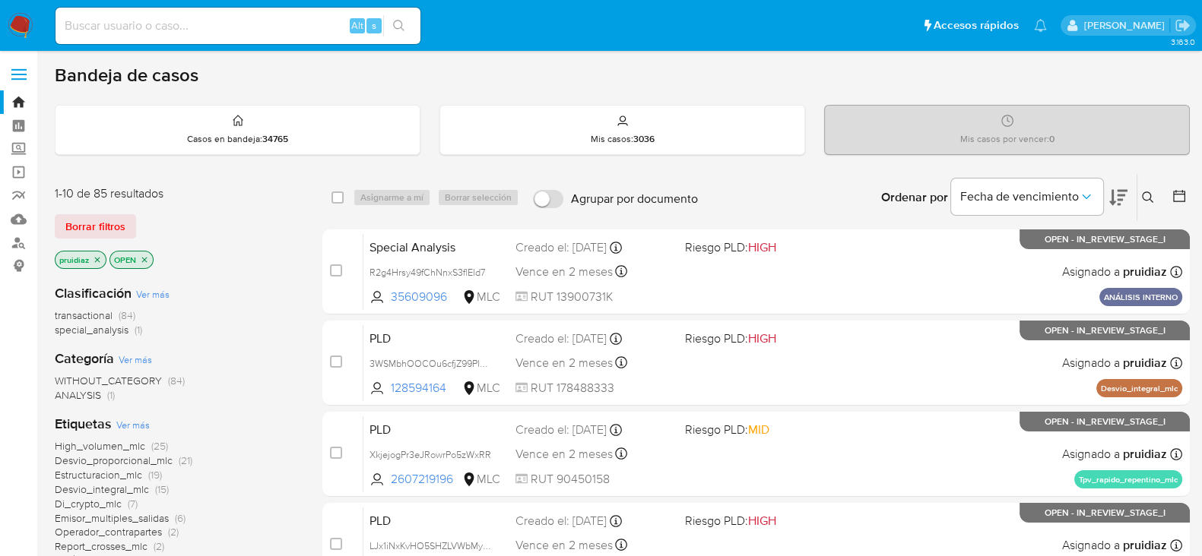
click at [1149, 204] on button at bounding box center [1149, 197] width 25 height 18
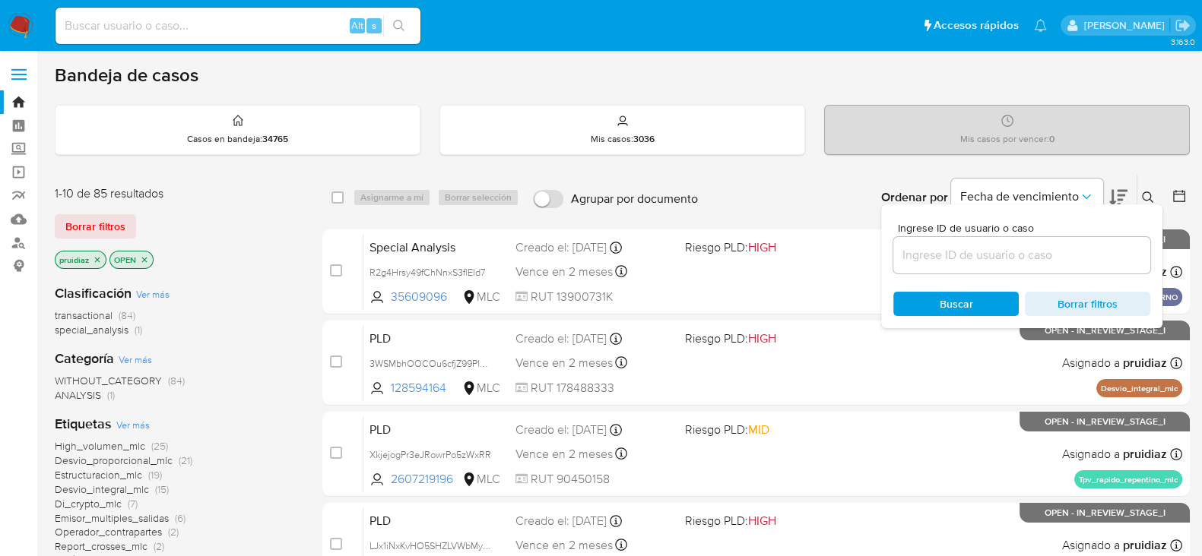
click at [990, 249] on input at bounding box center [1021, 255] width 257 height 20
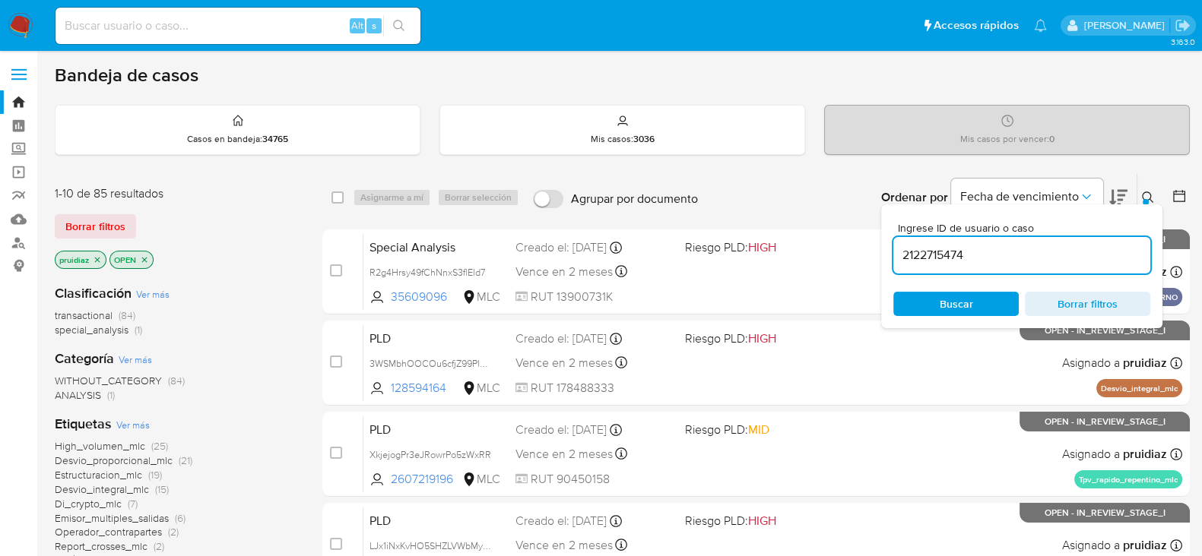
type input "2122715474"
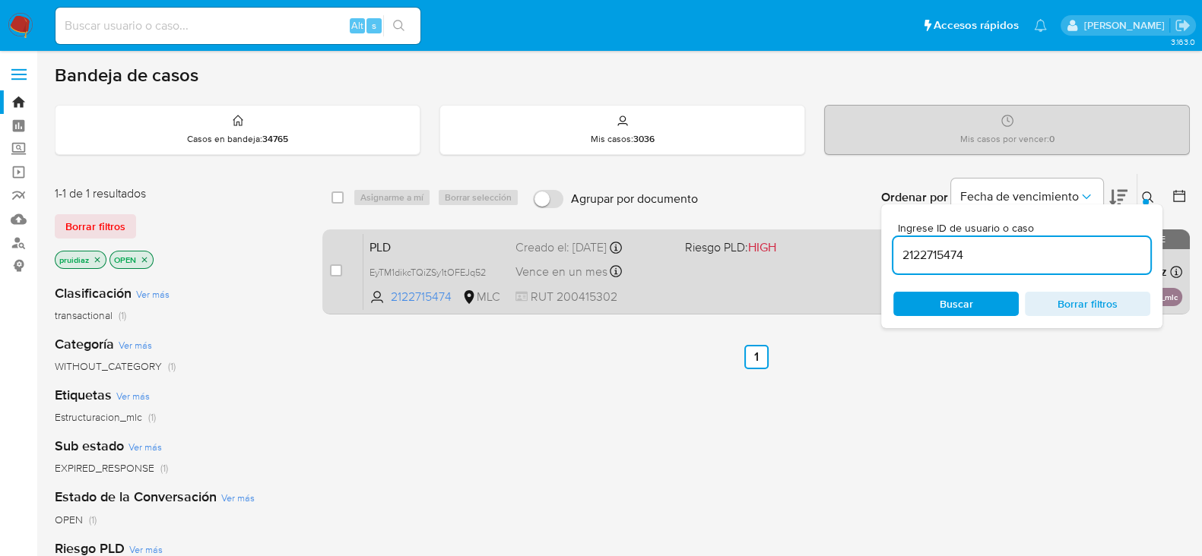
click at [342, 271] on div "case-item-checkbox No es posible asignar el caso" at bounding box center [346, 271] width 33 height 77
click at [338, 268] on input "checkbox" at bounding box center [336, 270] width 12 height 12
checkbox input "true"
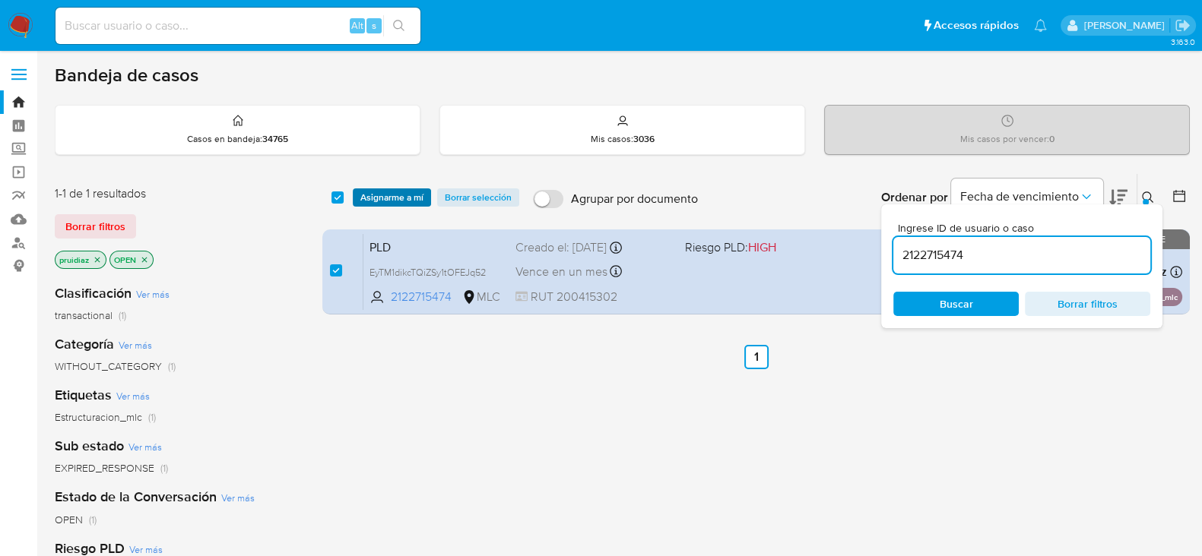
click at [394, 201] on span "Asignarme a mí" at bounding box center [391, 197] width 63 height 15
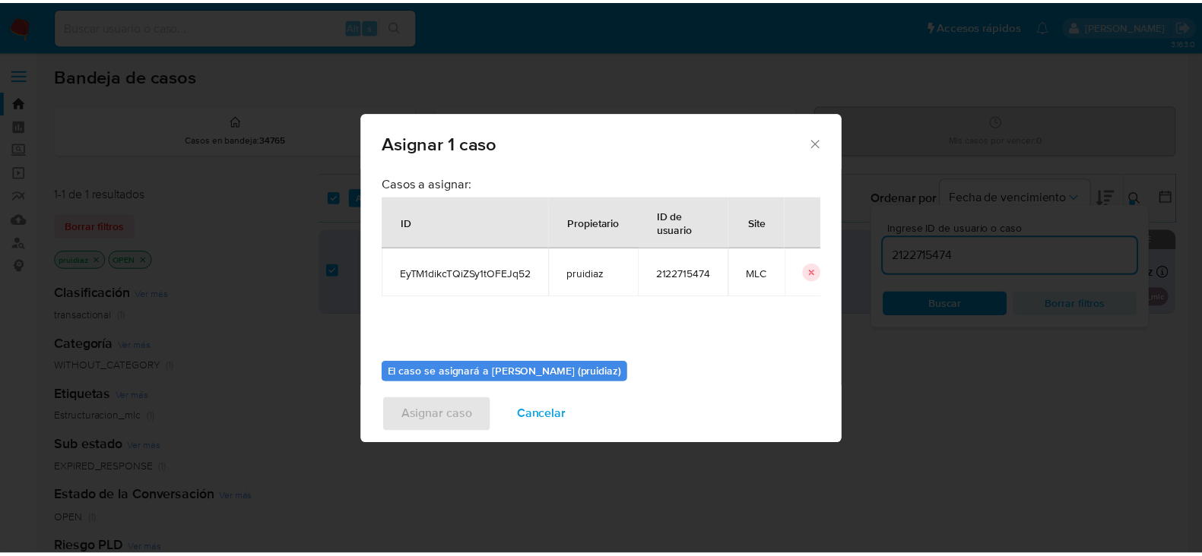
scroll to position [78, 0]
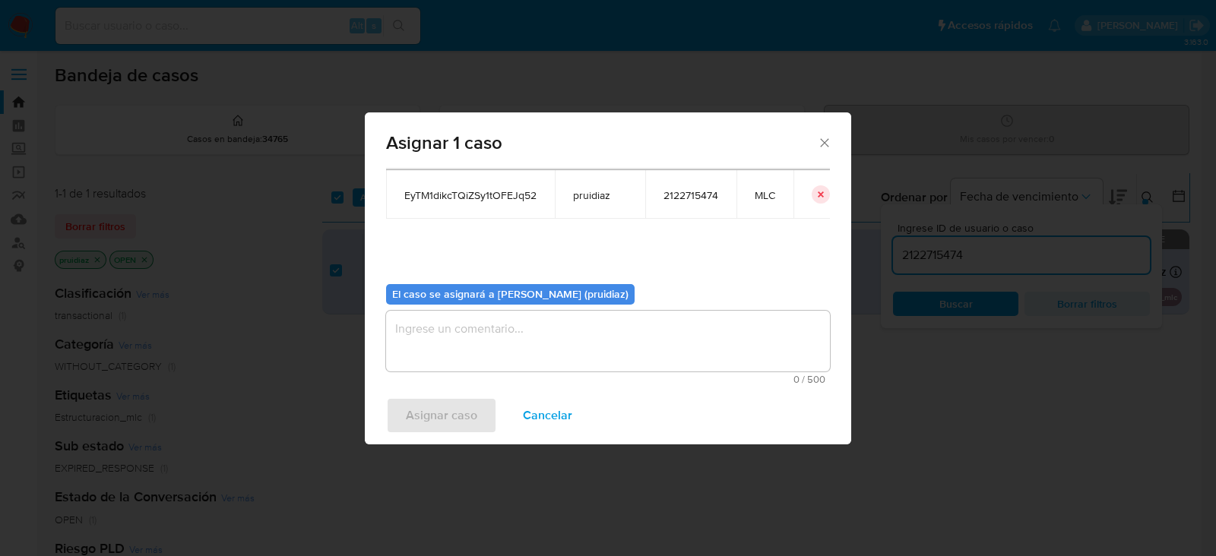
click at [508, 338] on textarea "assign-modal" at bounding box center [608, 341] width 444 height 61
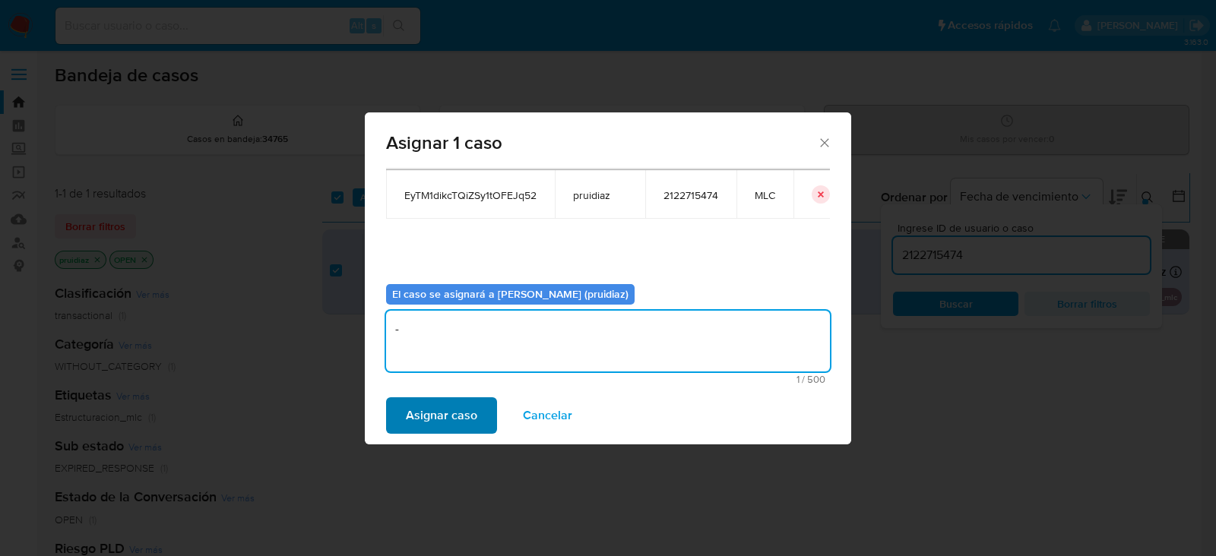
type textarea "-"
click at [447, 409] on span "Asignar caso" at bounding box center [441, 415] width 71 height 33
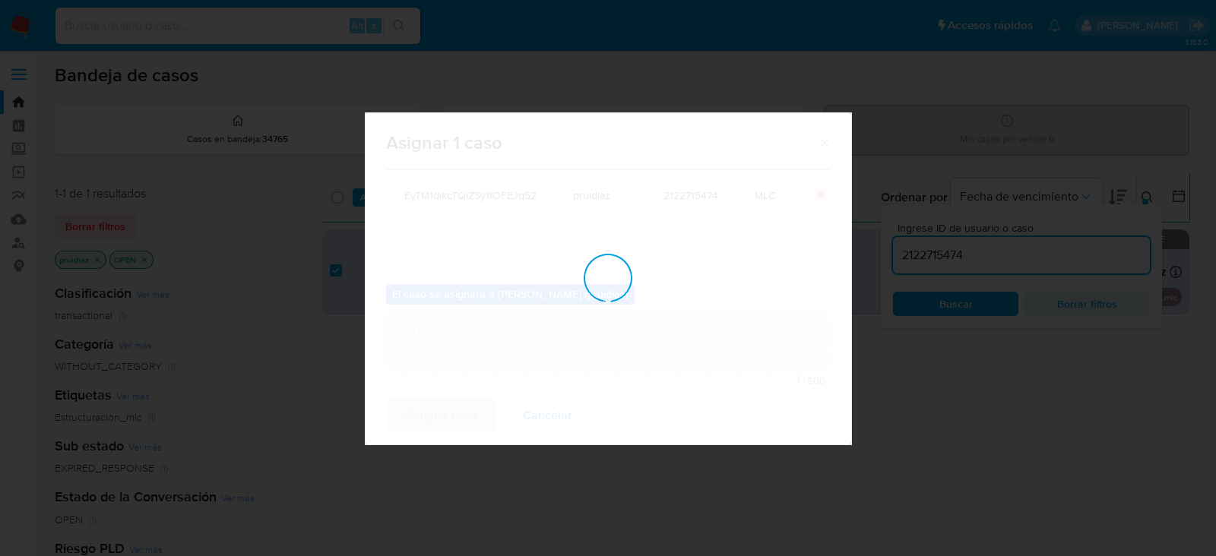
checkbox input "false"
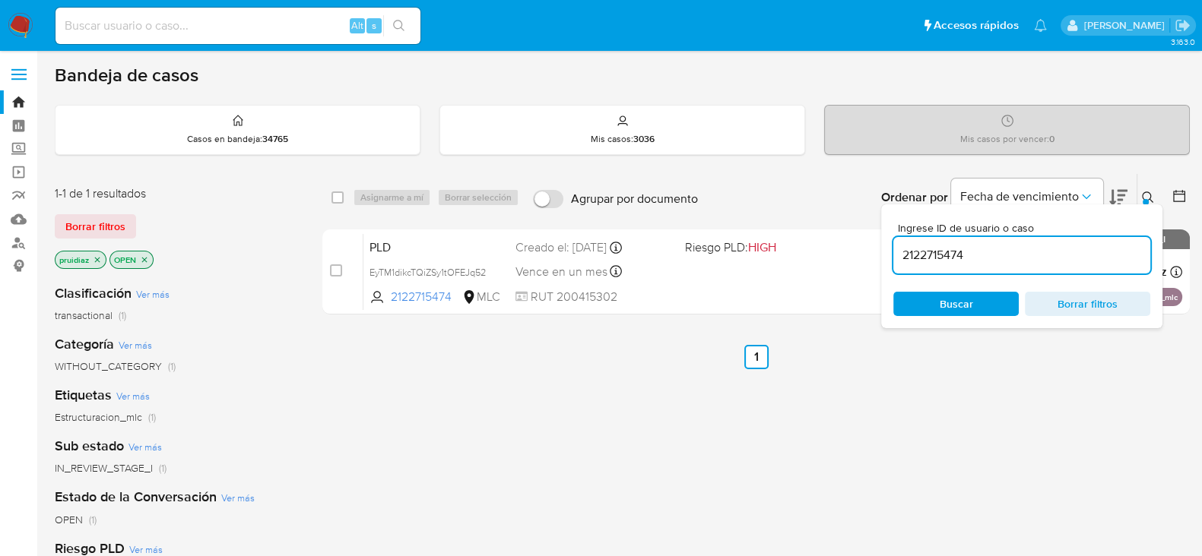
click at [315, 27] on input at bounding box center [237, 26] width 365 height 20
paste input "321077455"
type input "321077455"
click at [396, 24] on icon "search-icon" at bounding box center [399, 26] width 12 height 12
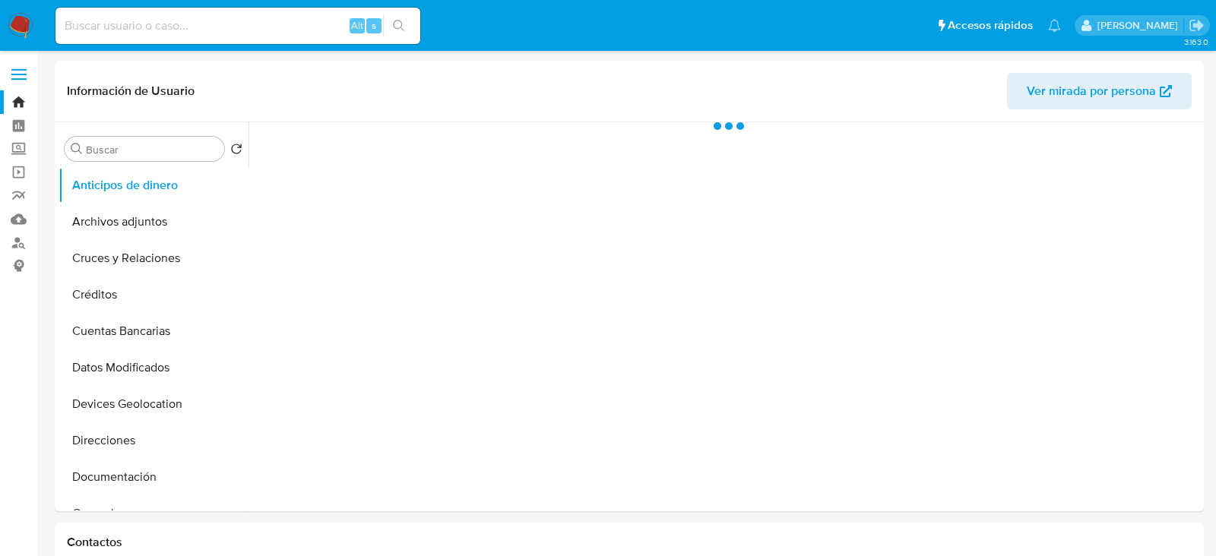
select select "10"
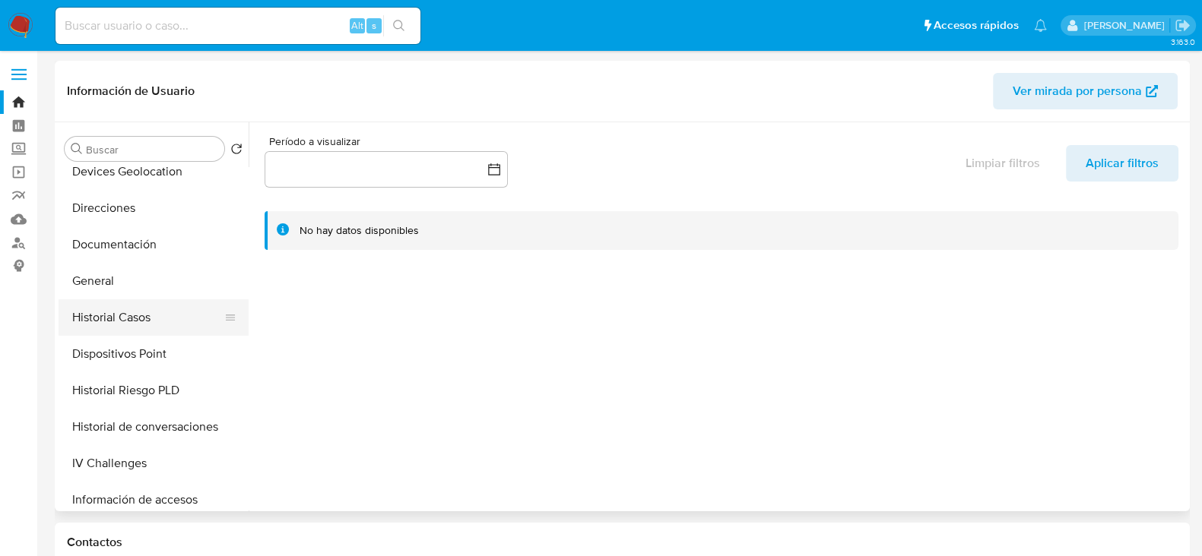
scroll to position [235, 0]
click at [112, 321] on button "Historial Casos" at bounding box center [148, 315] width 178 height 36
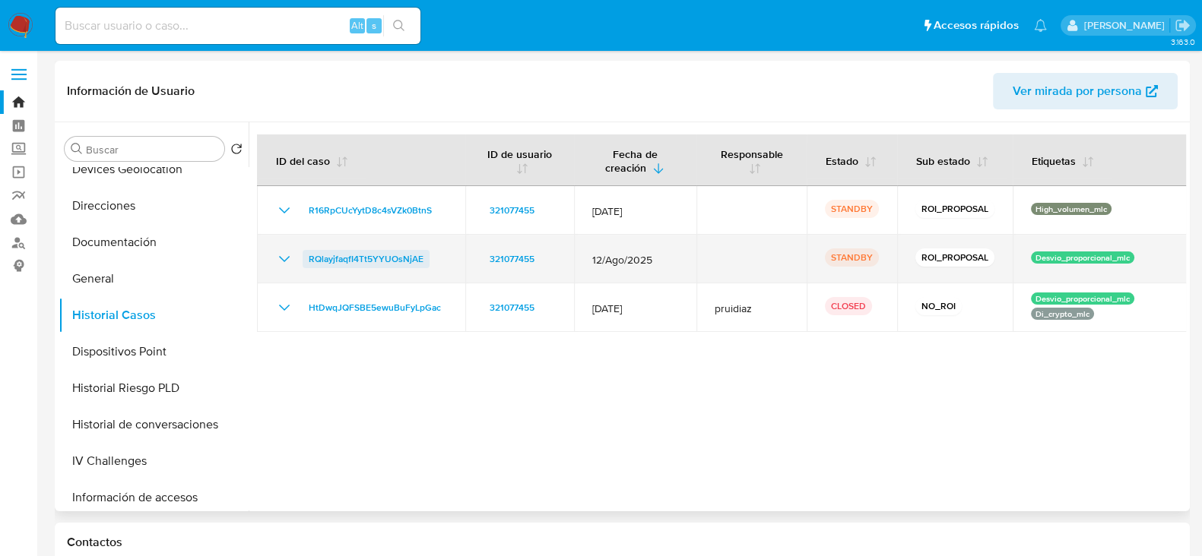
click at [348, 258] on span "RQlayjfaqfI4Tt5YYUOsNjAE" at bounding box center [366, 259] width 115 height 18
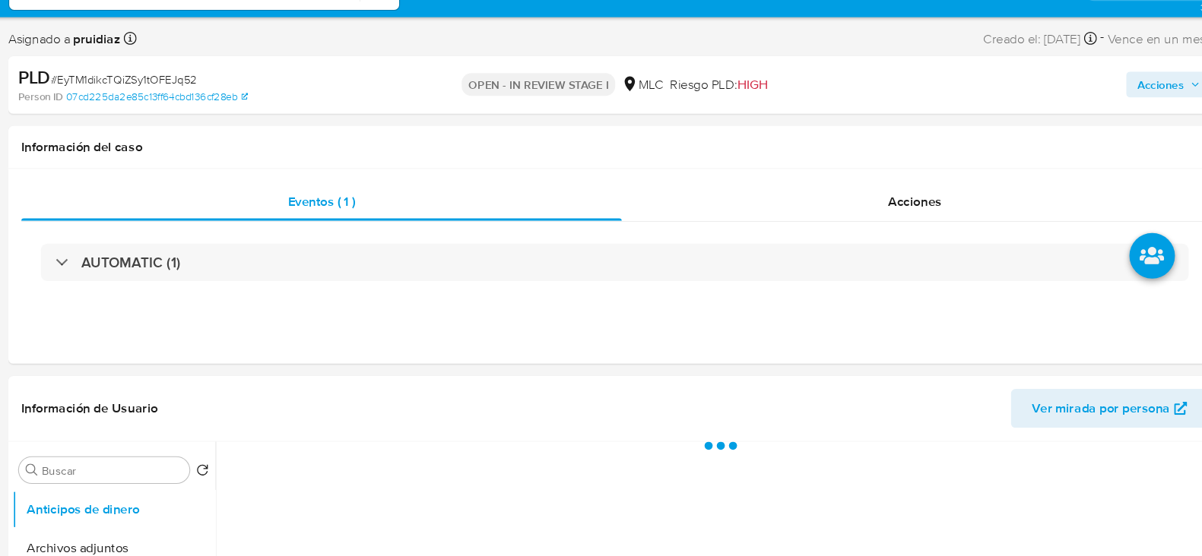
select select "10"
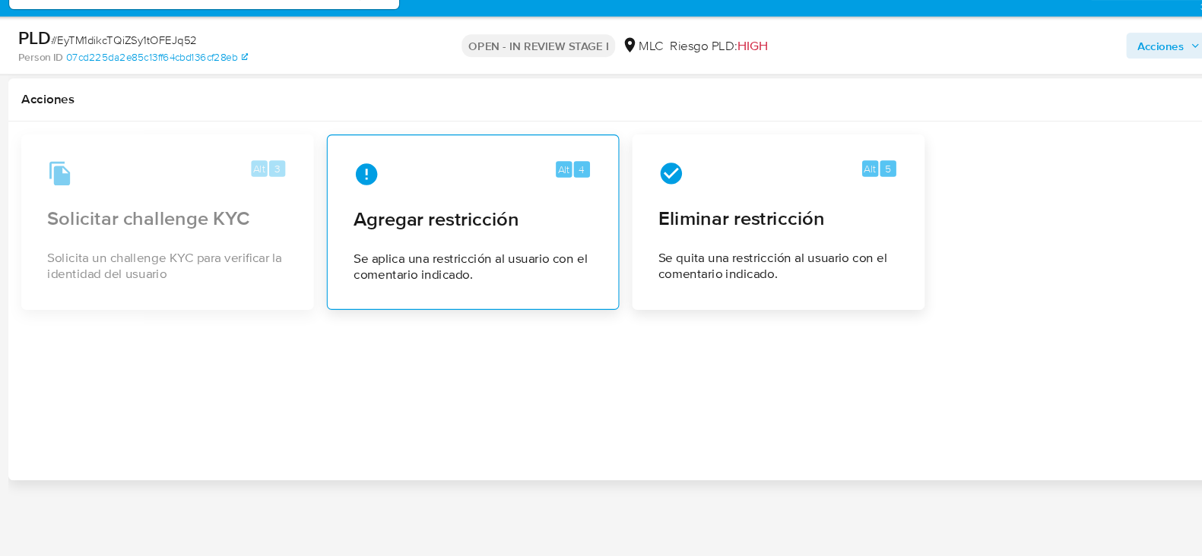
click at [445, 274] on span "Se aplica una restricción al usuario con el comentario indicado." at bounding box center [489, 285] width 223 height 30
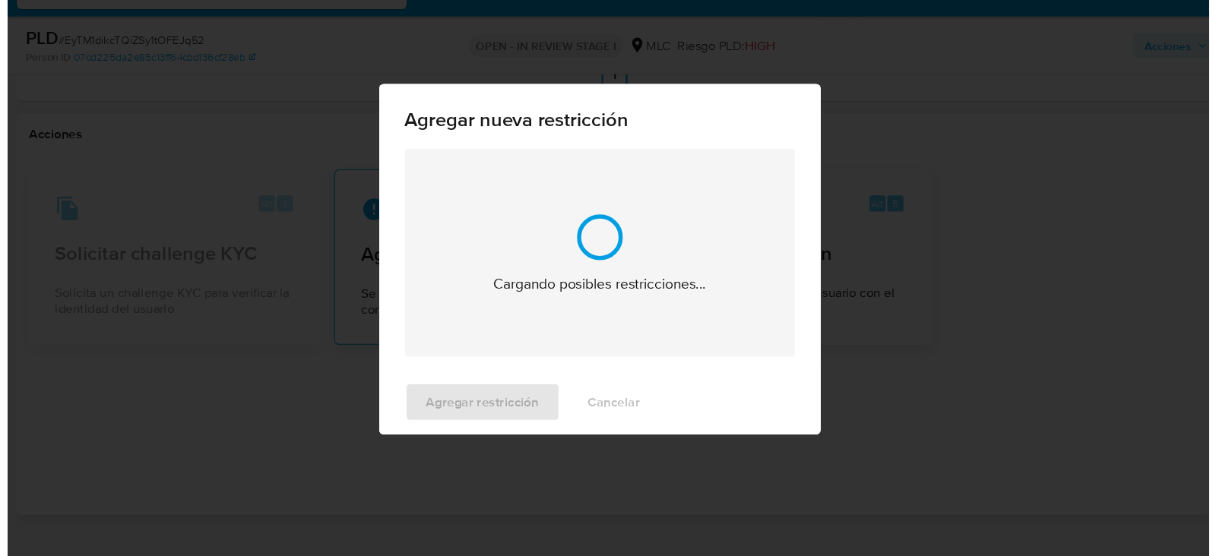
scroll to position [2089, 0]
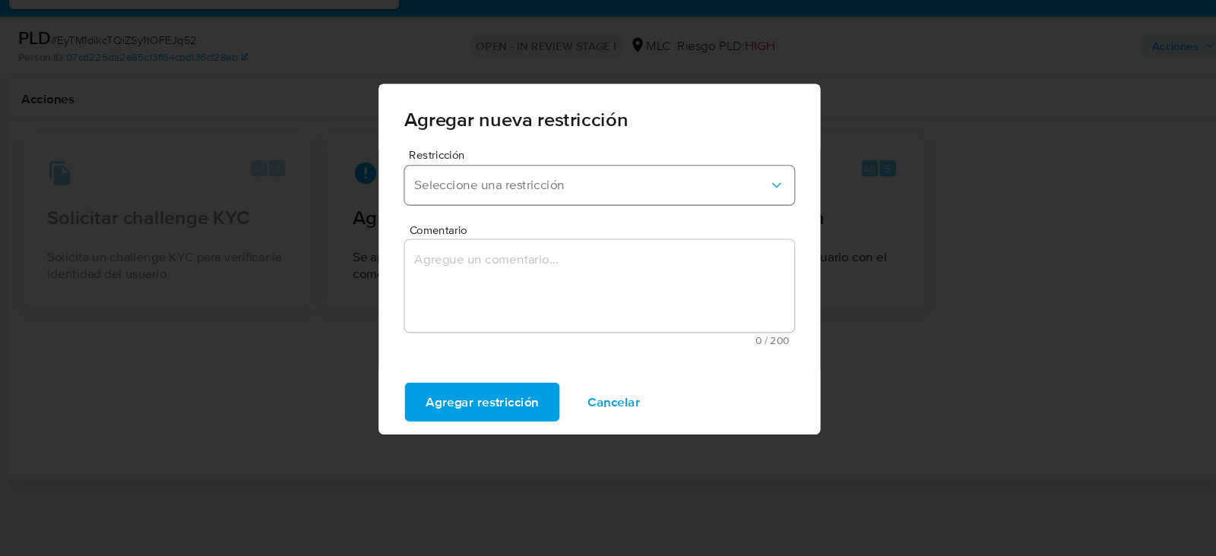
click at [567, 209] on span "Seleccione una restricción" at bounding box center [600, 208] width 331 height 15
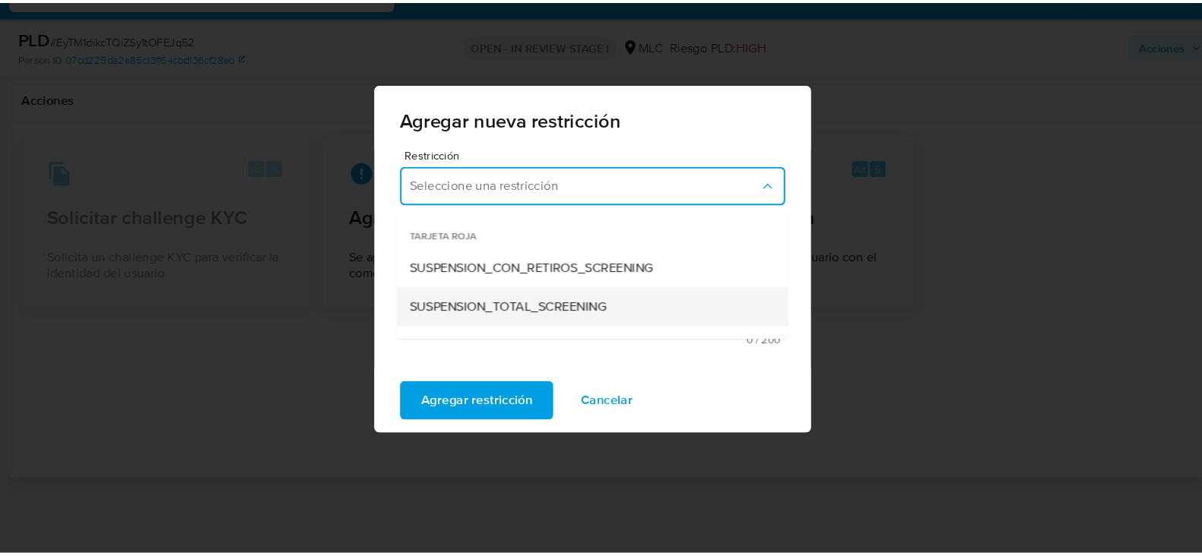
scroll to position [317, 0]
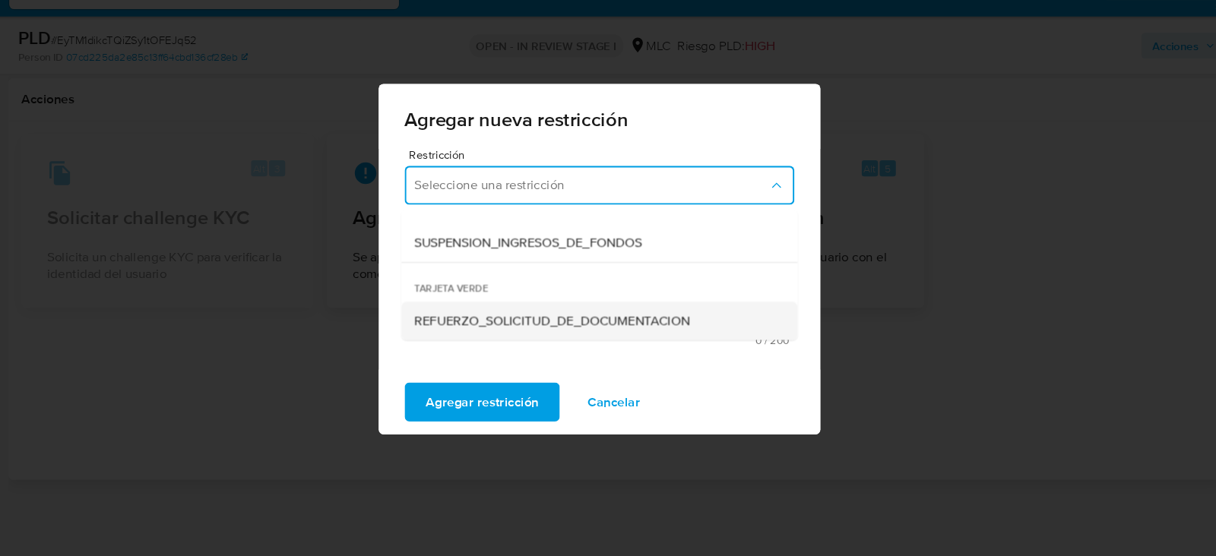
click at [527, 328] on span "REFUERZO_SOLICITUD_DE_DOCUMENTACION" at bounding box center [564, 335] width 258 height 15
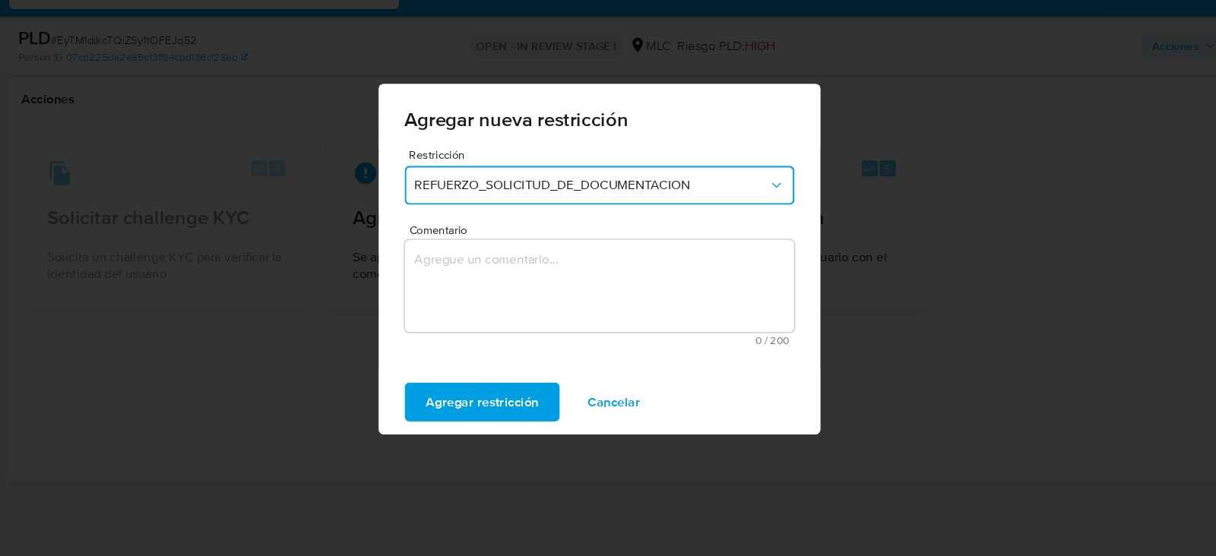
click at [577, 315] on textarea "Comentario" at bounding box center [608, 303] width 365 height 87
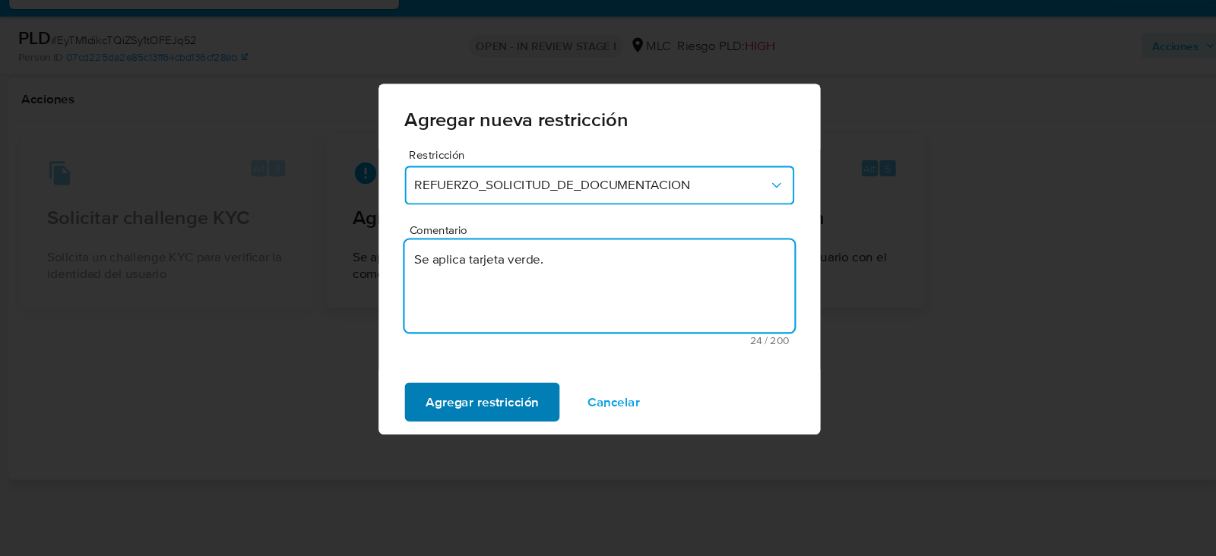
type textarea "Se aplica tarjeta verde."
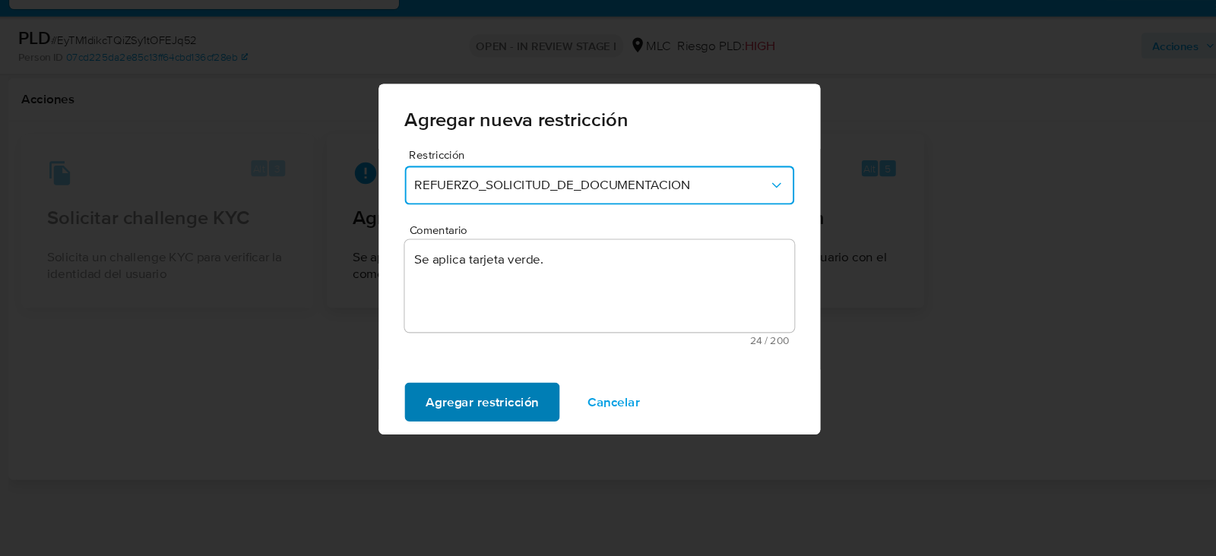
click at [483, 410] on span "Agregar restricción" at bounding box center [498, 411] width 106 height 33
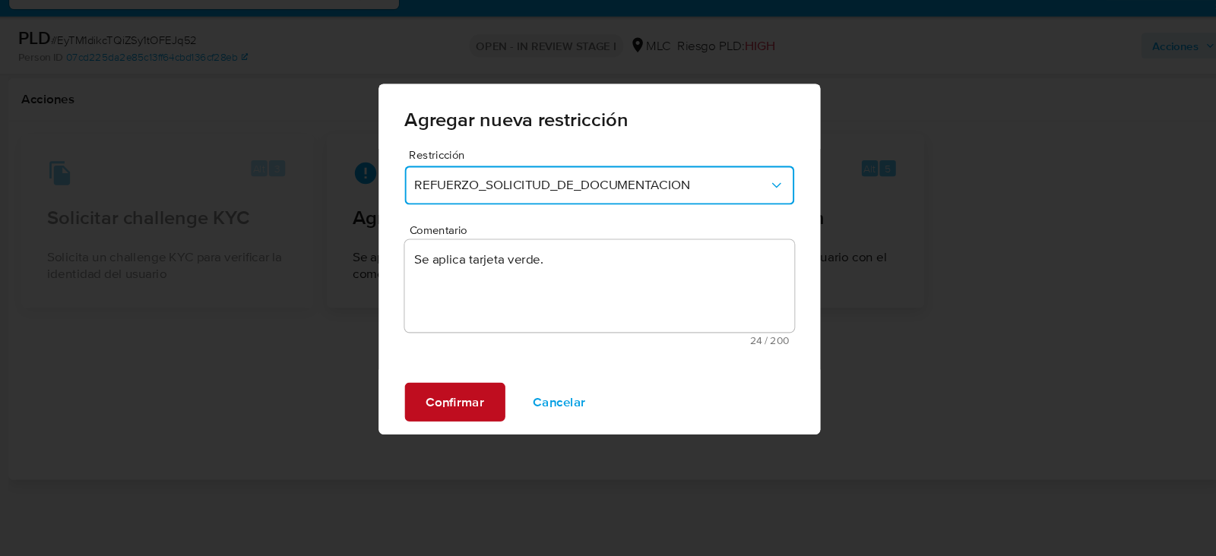
click at [483, 410] on span "Confirmar" at bounding box center [472, 411] width 55 height 33
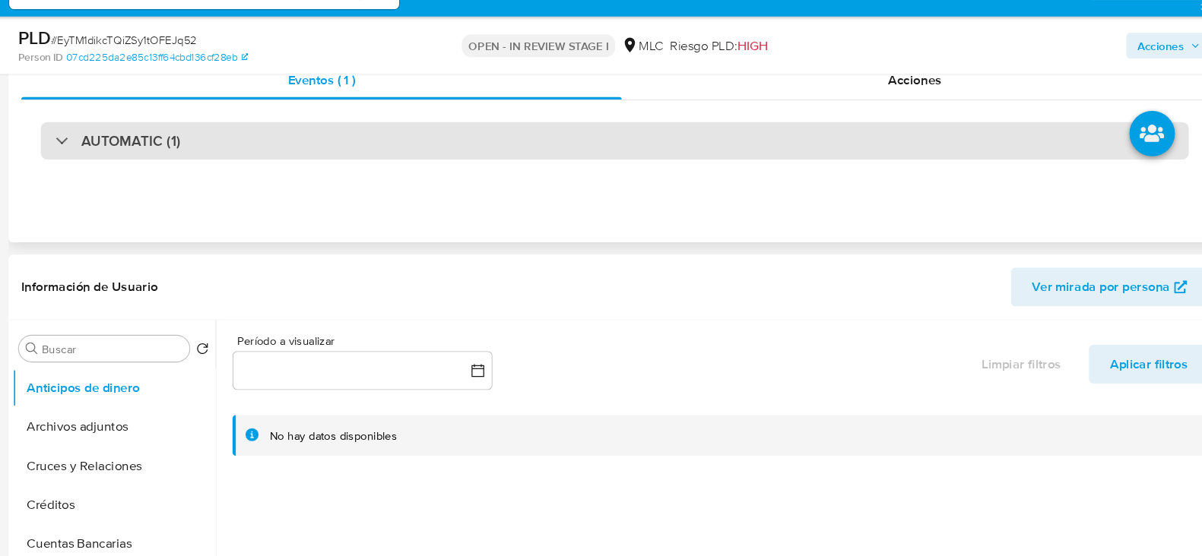
scroll to position [142, 0]
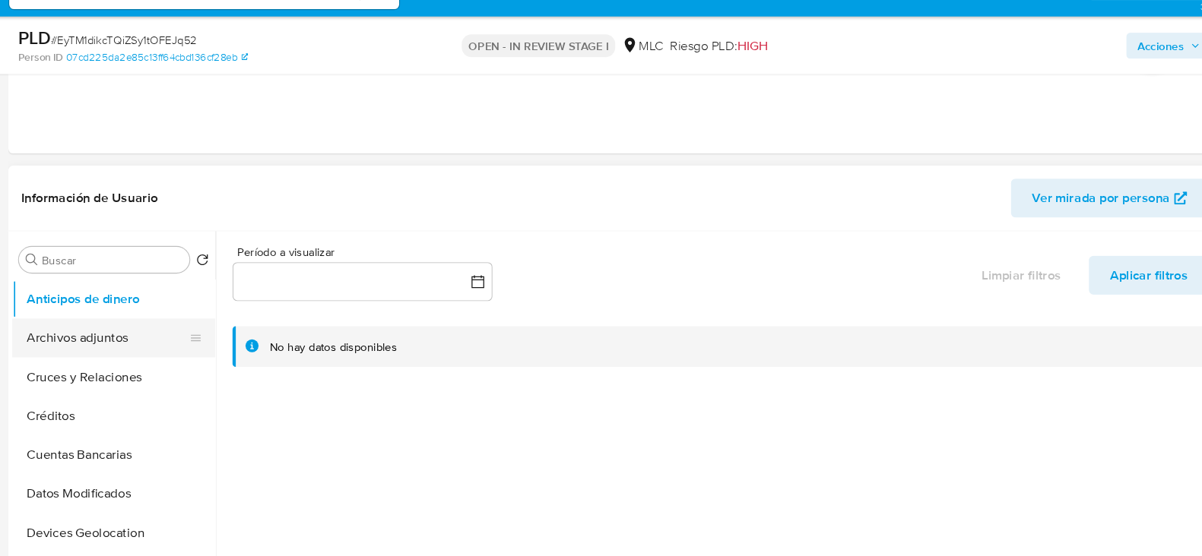
click at [161, 335] on button "Archivos adjuntos" at bounding box center [148, 352] width 178 height 36
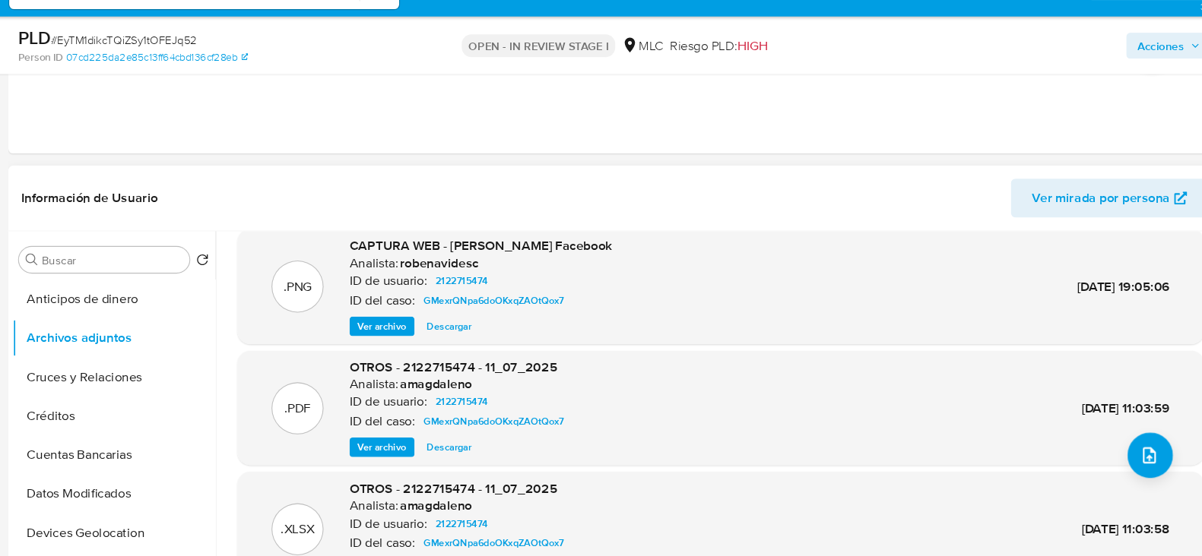
scroll to position [127, 0]
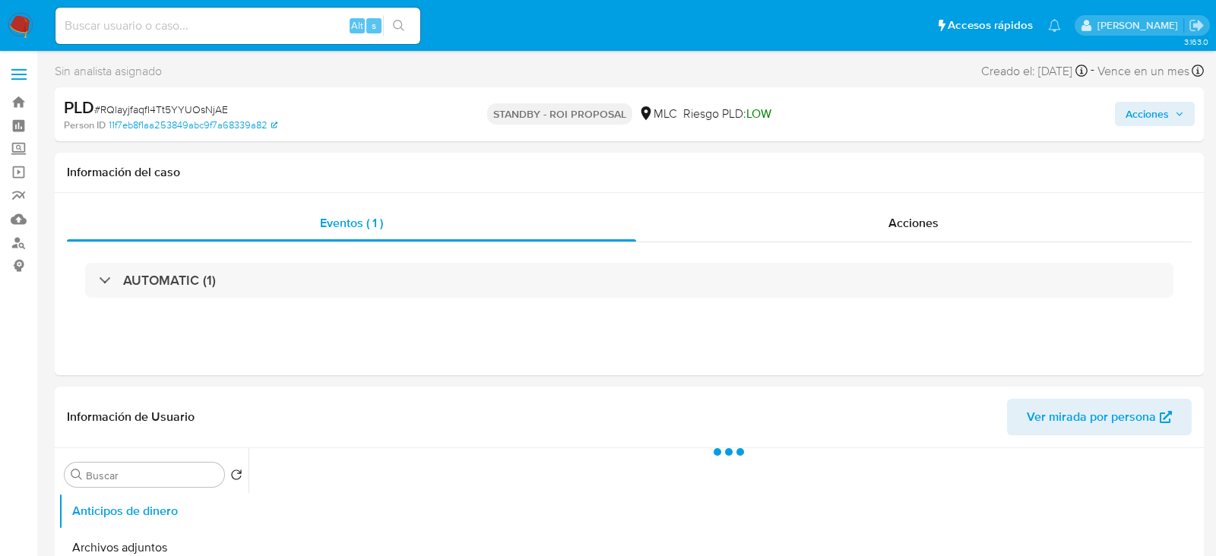
select select "10"
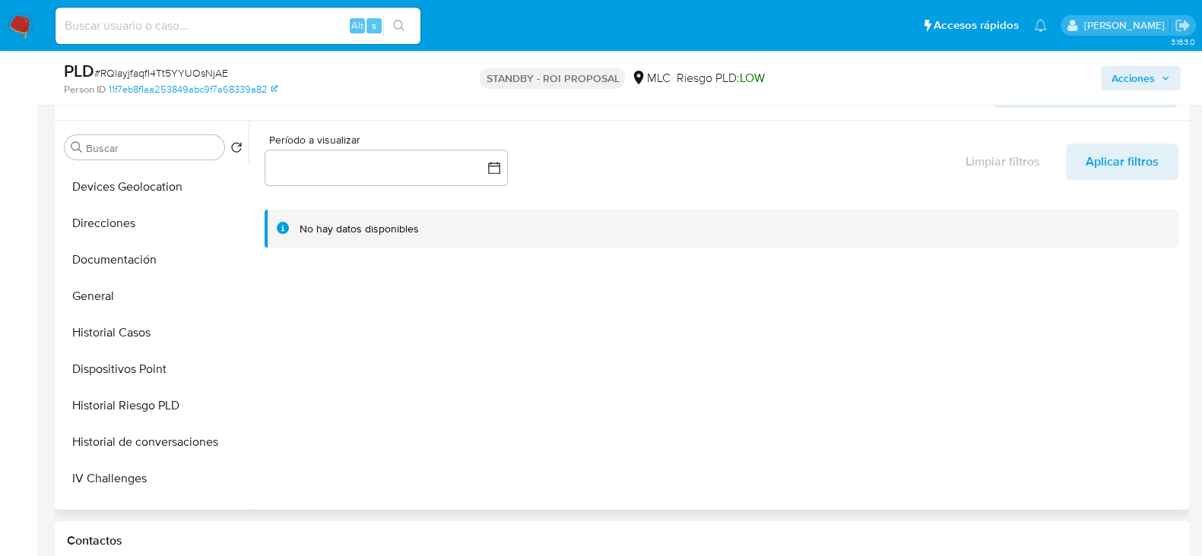
scroll to position [256, 0]
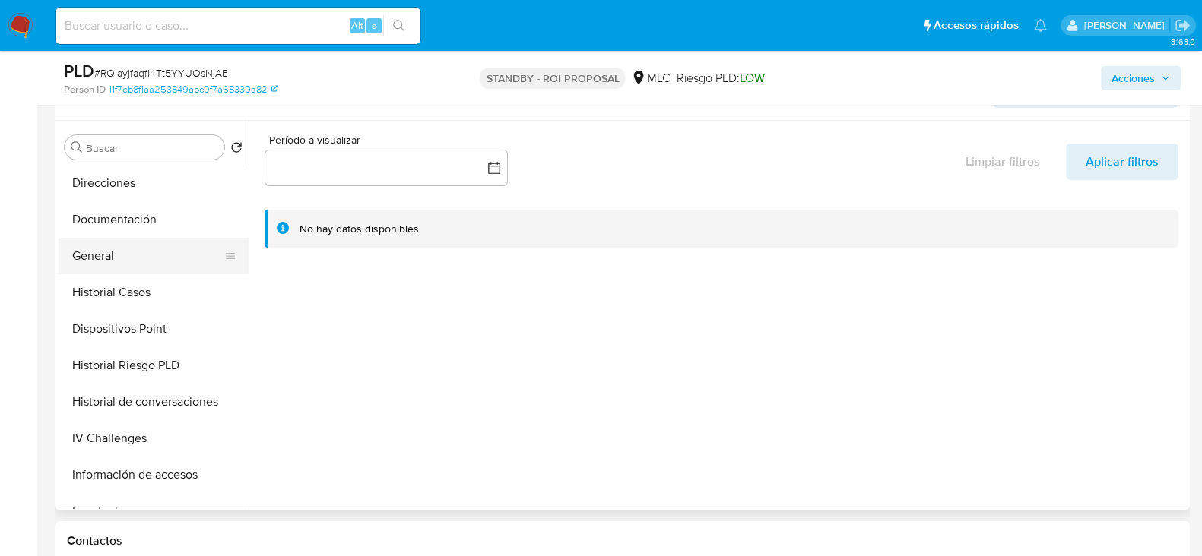
click at [109, 258] on button "General" at bounding box center [148, 256] width 178 height 36
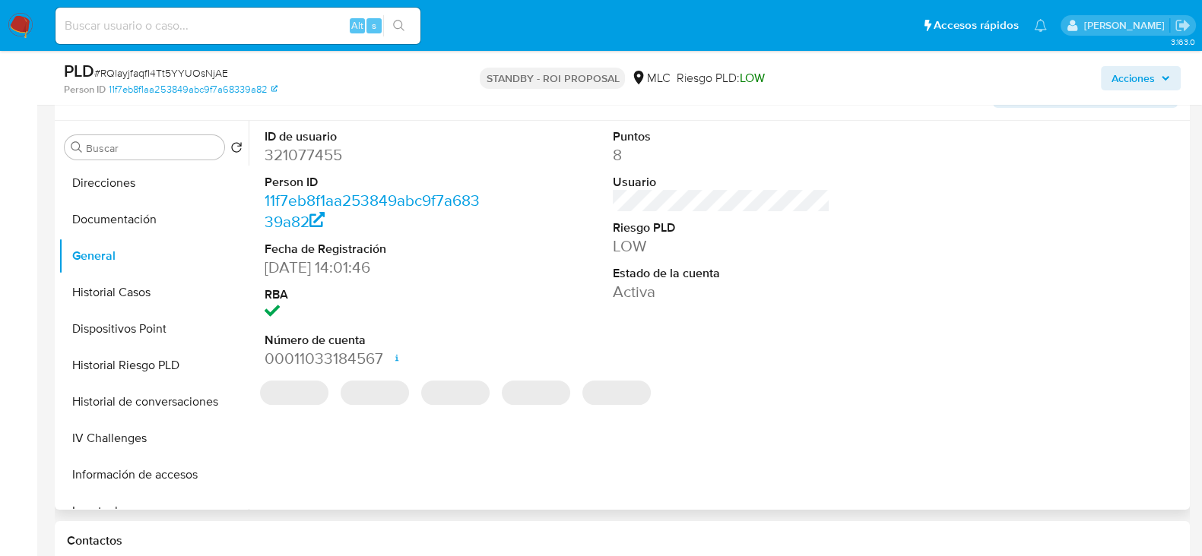
click at [312, 151] on dd "321077455" at bounding box center [372, 154] width 217 height 21
copy dd "321077455"
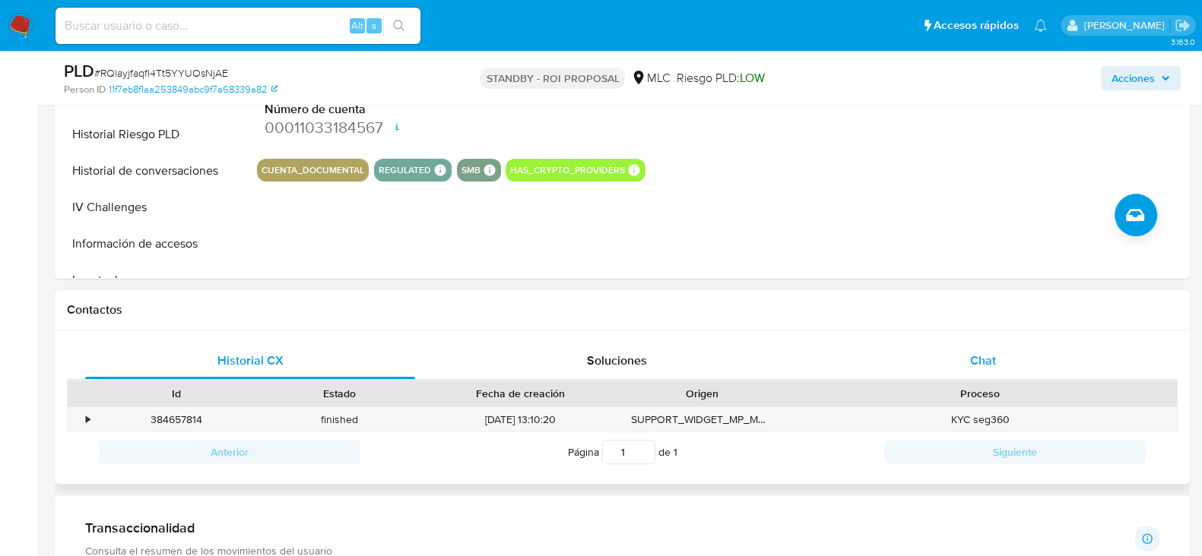
scroll to position [502, 0]
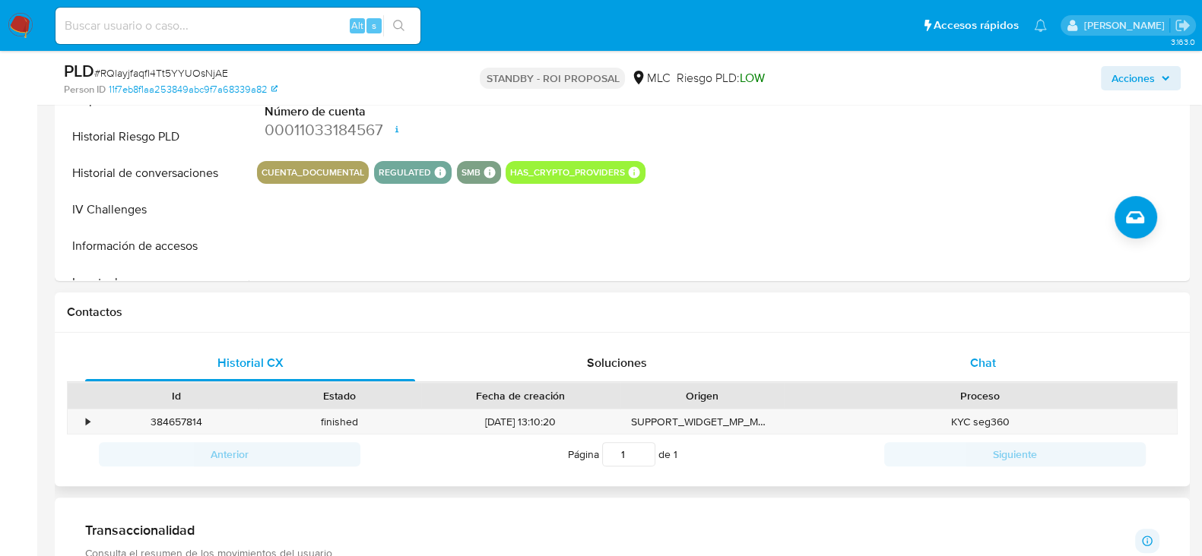
click at [993, 374] on div "Chat" at bounding box center [983, 363] width 330 height 36
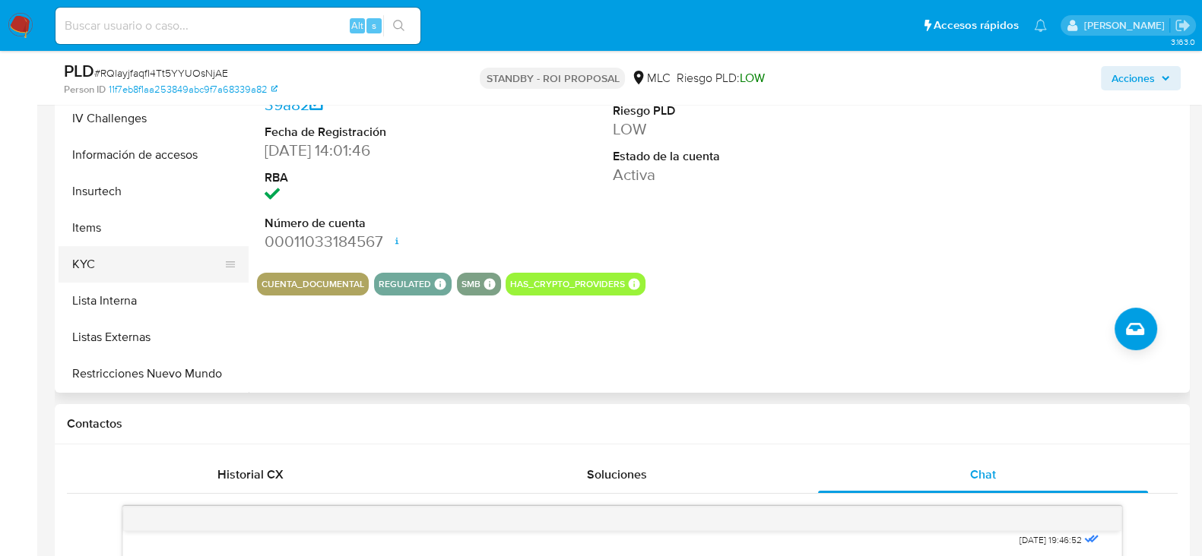
scroll to position [464, 0]
click at [109, 256] on button "KYC" at bounding box center [148, 260] width 178 height 36
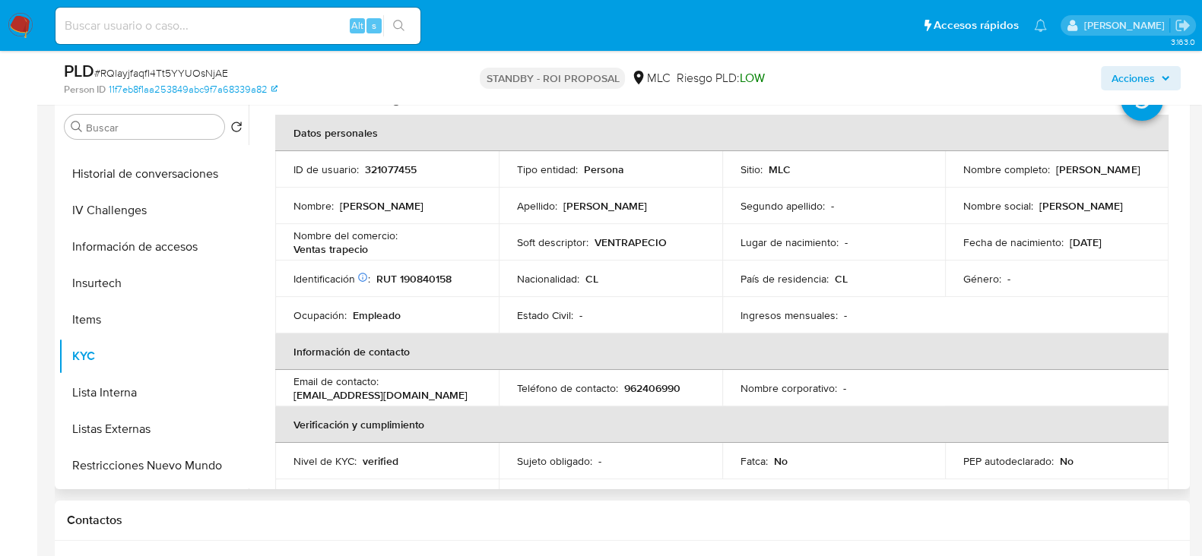
scroll to position [51, 0]
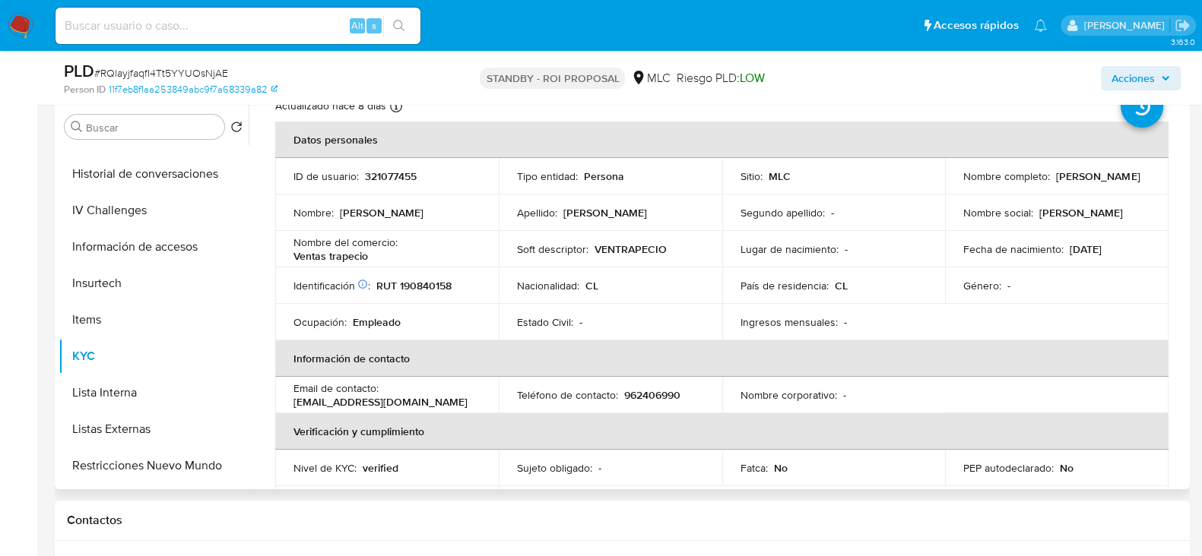
click at [416, 283] on p "RUT 190840158" at bounding box center [413, 286] width 75 height 14
copy p "190840158"
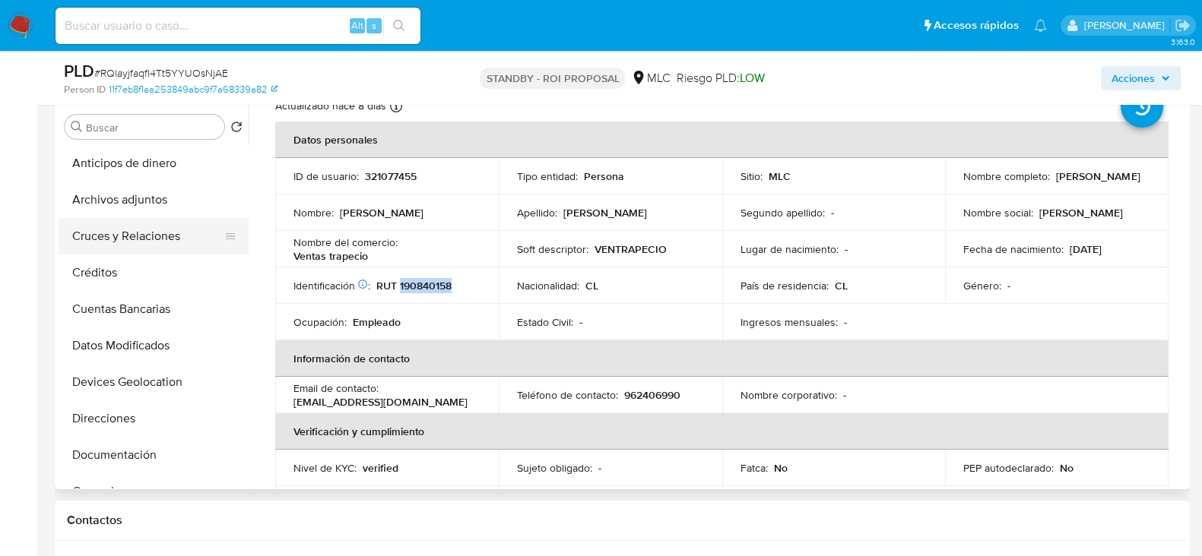
scroll to position [284, 0]
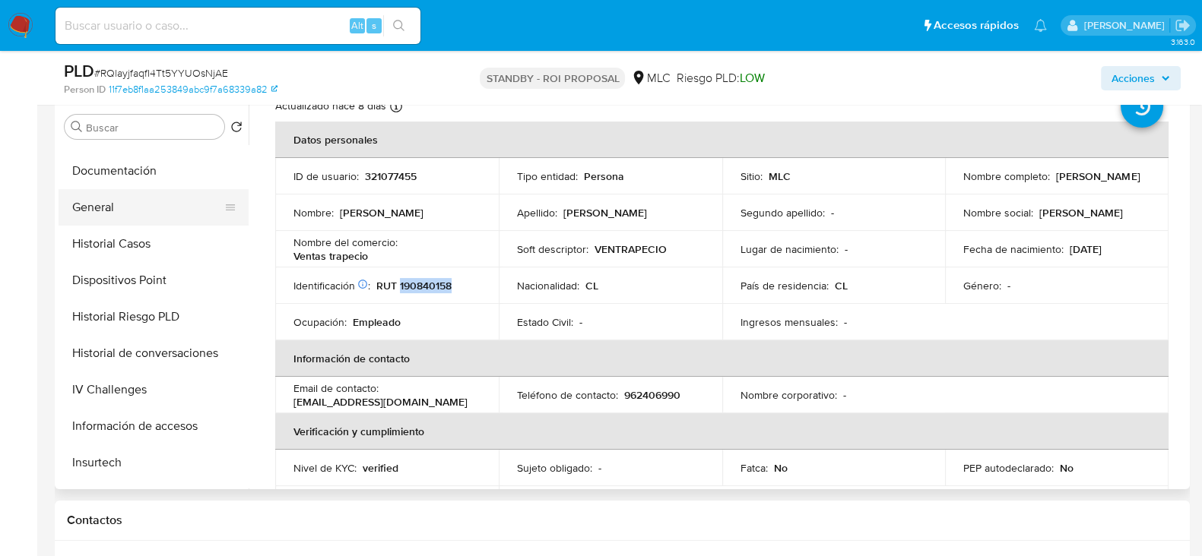
click at [120, 216] on button "General" at bounding box center [148, 207] width 178 height 36
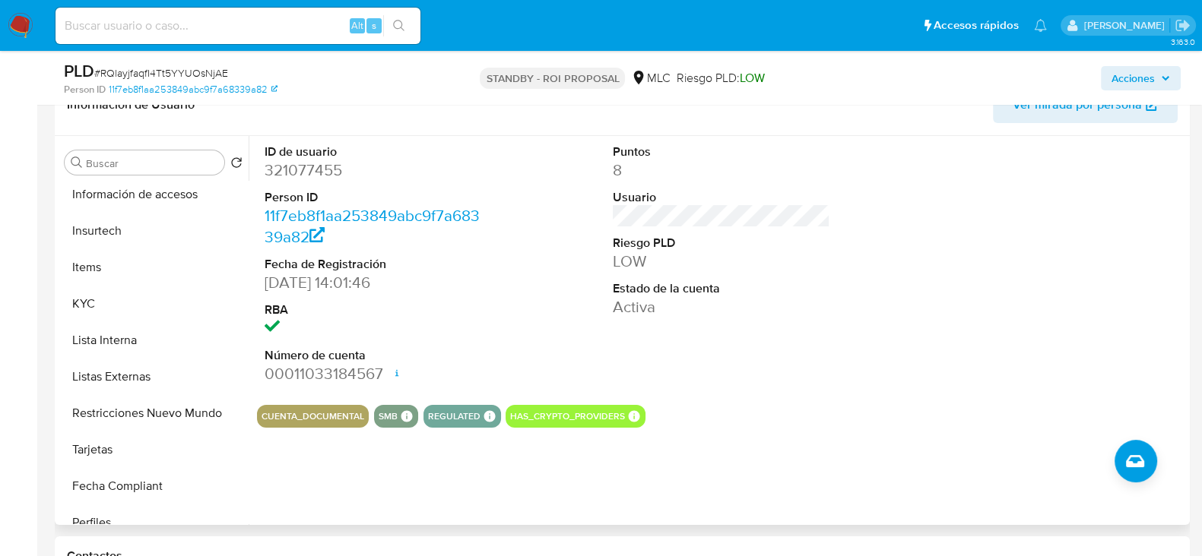
scroll to position [556, 0]
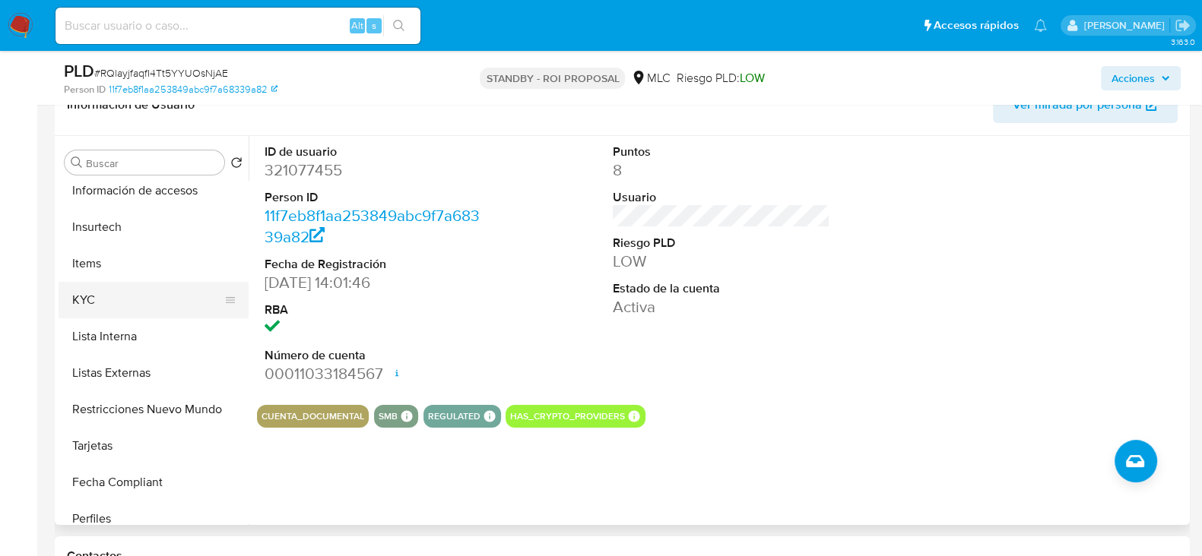
click at [82, 290] on button "KYC" at bounding box center [148, 300] width 178 height 36
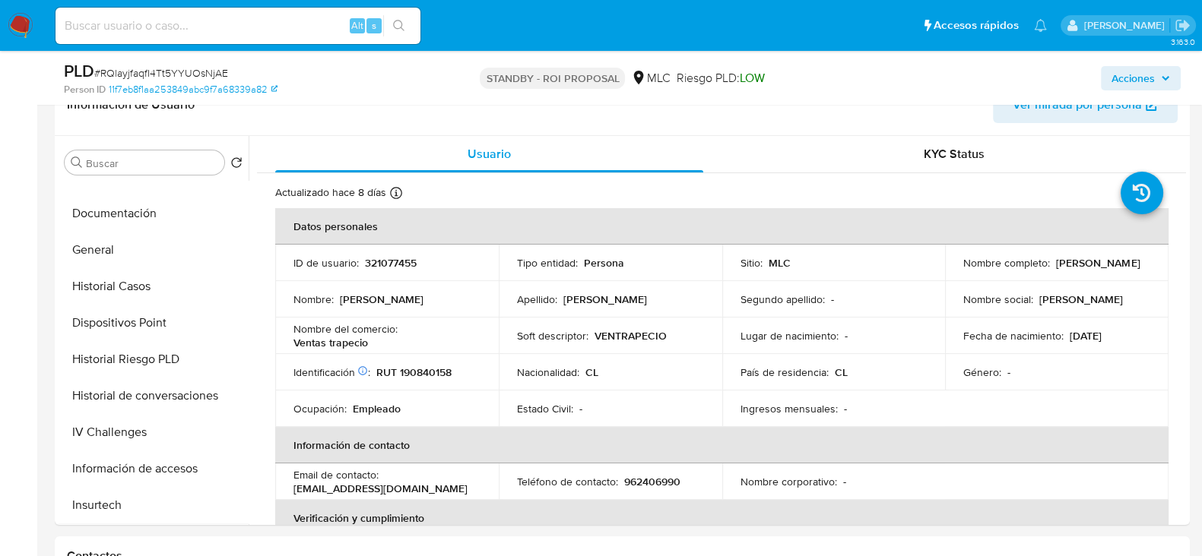
scroll to position [271, 0]
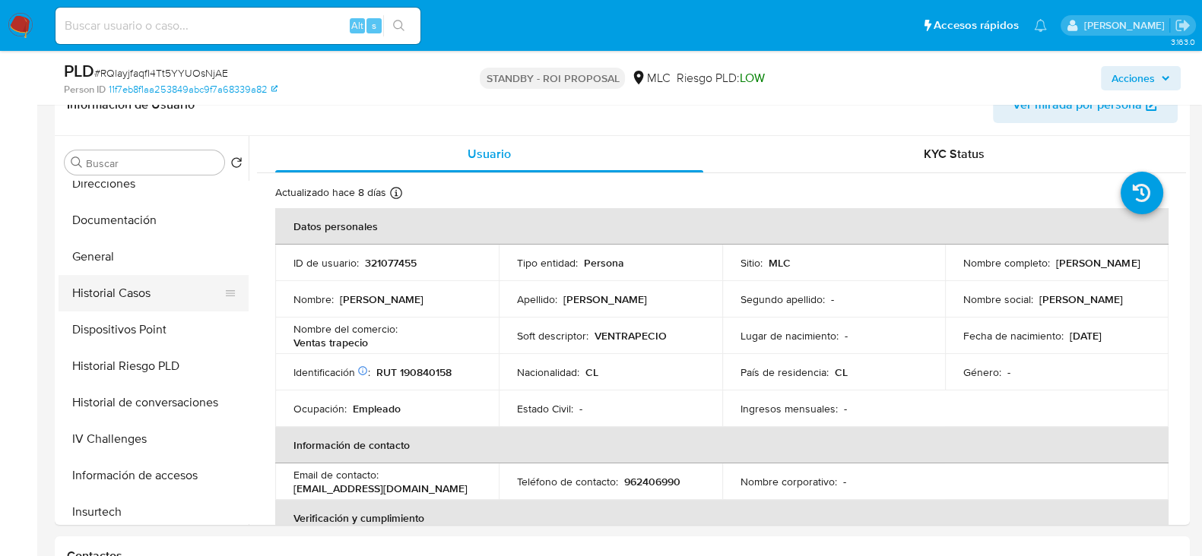
click at [148, 283] on button "Historial Casos" at bounding box center [148, 293] width 178 height 36
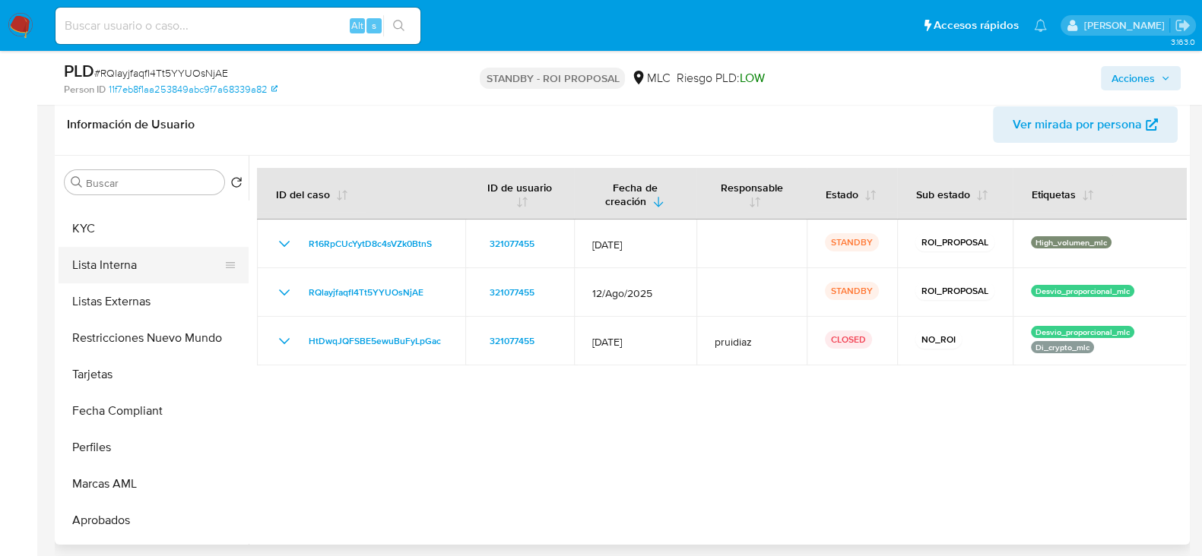
scroll to position [650, 0]
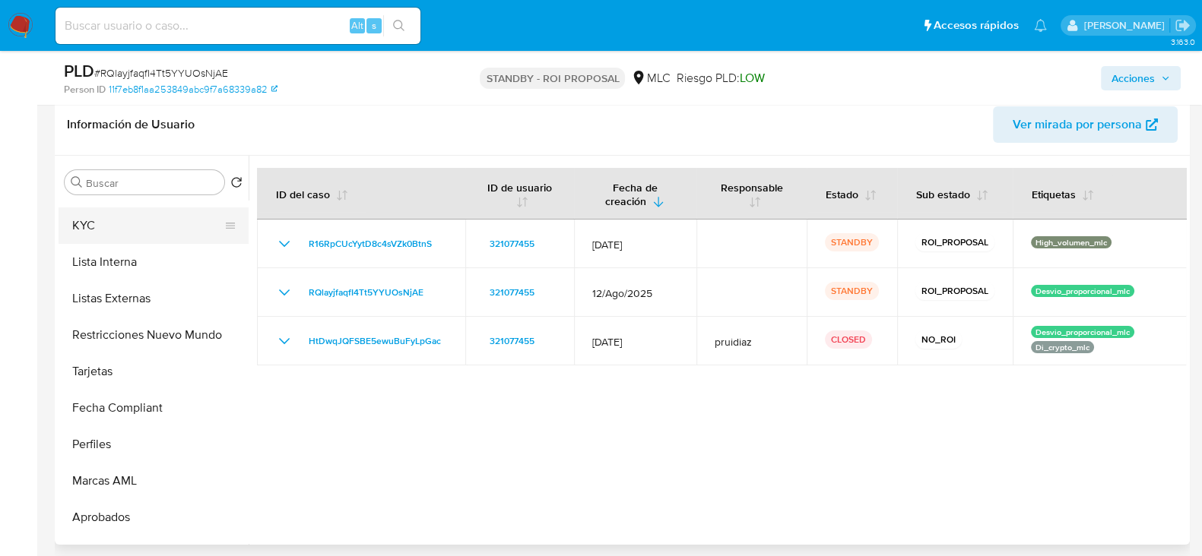
click at [106, 236] on button "KYC" at bounding box center [148, 225] width 178 height 36
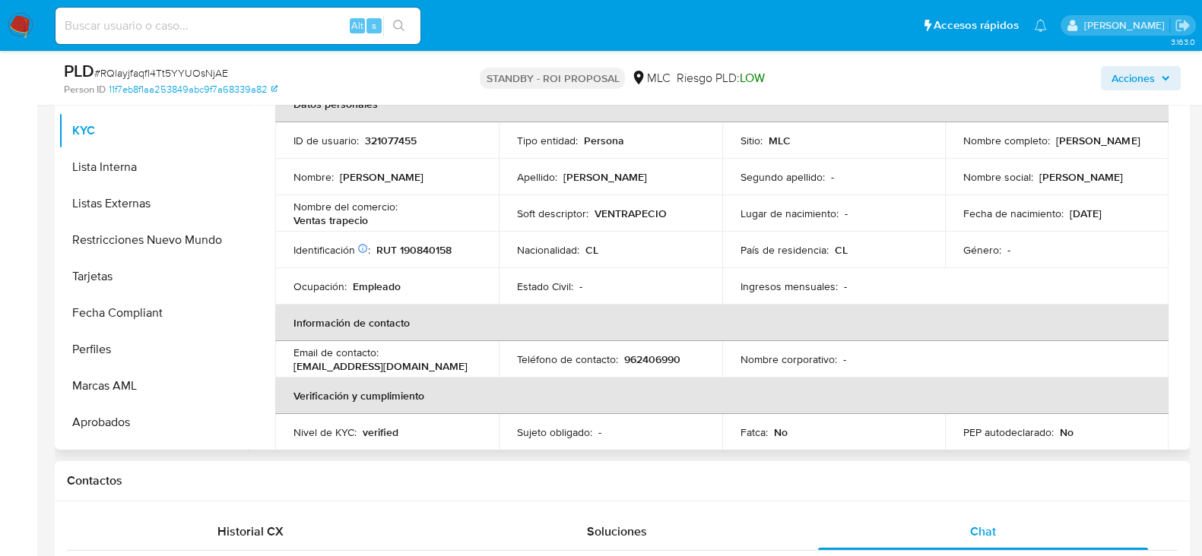
scroll to position [45, 0]
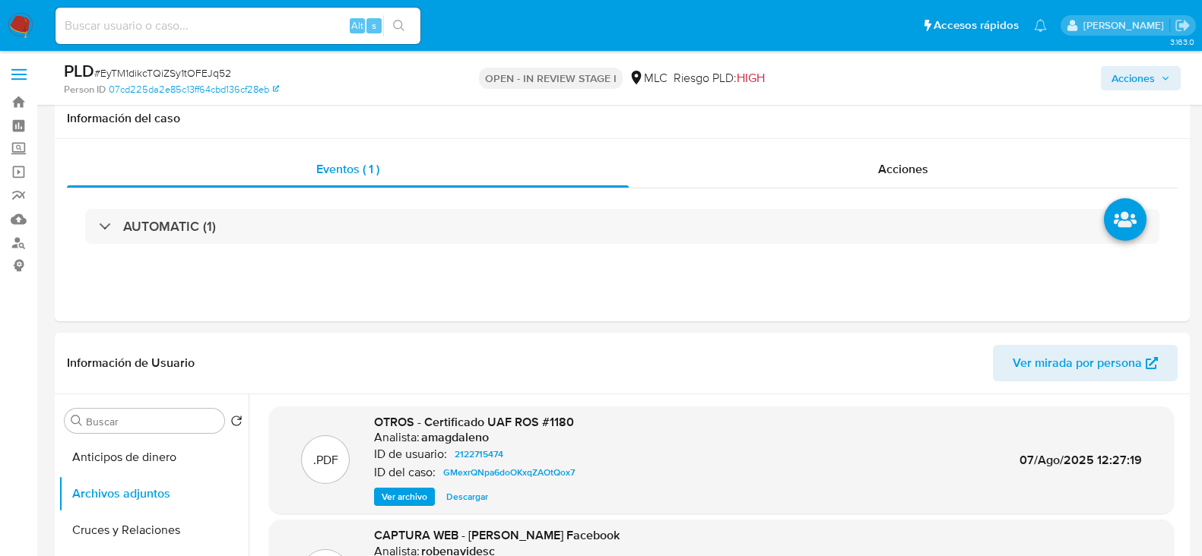
select select "10"
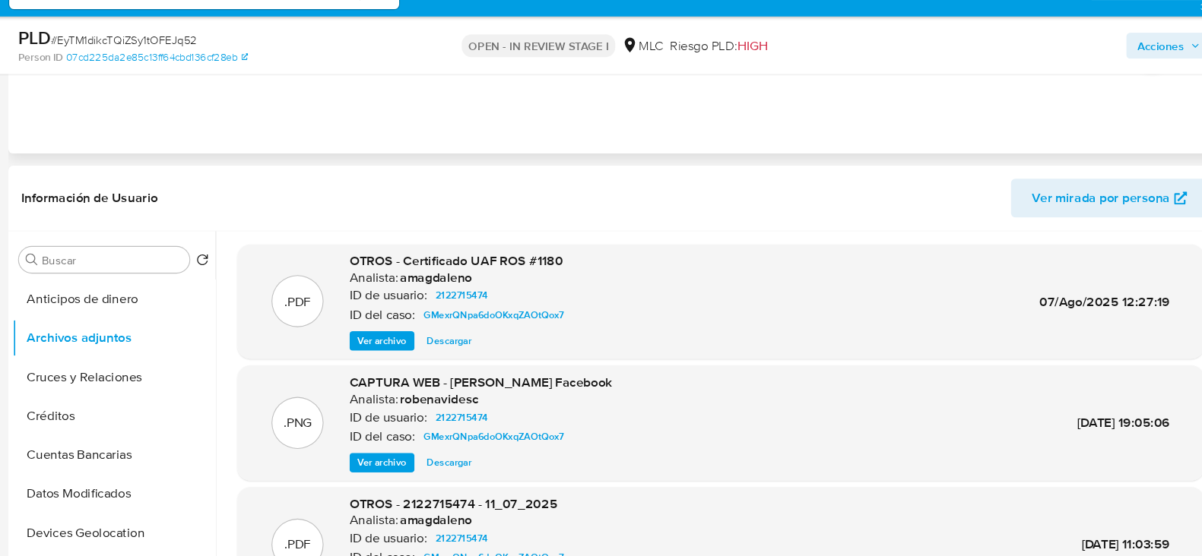
scroll to position [127, 0]
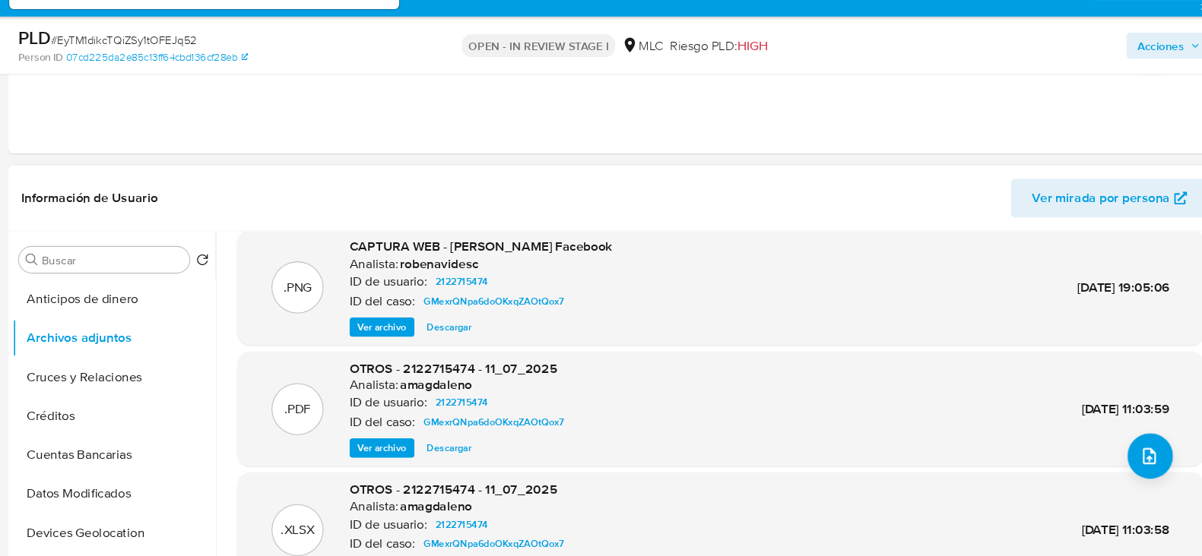
click at [390, 334] on span "Ver archivo" at bounding box center [405, 341] width 46 height 15
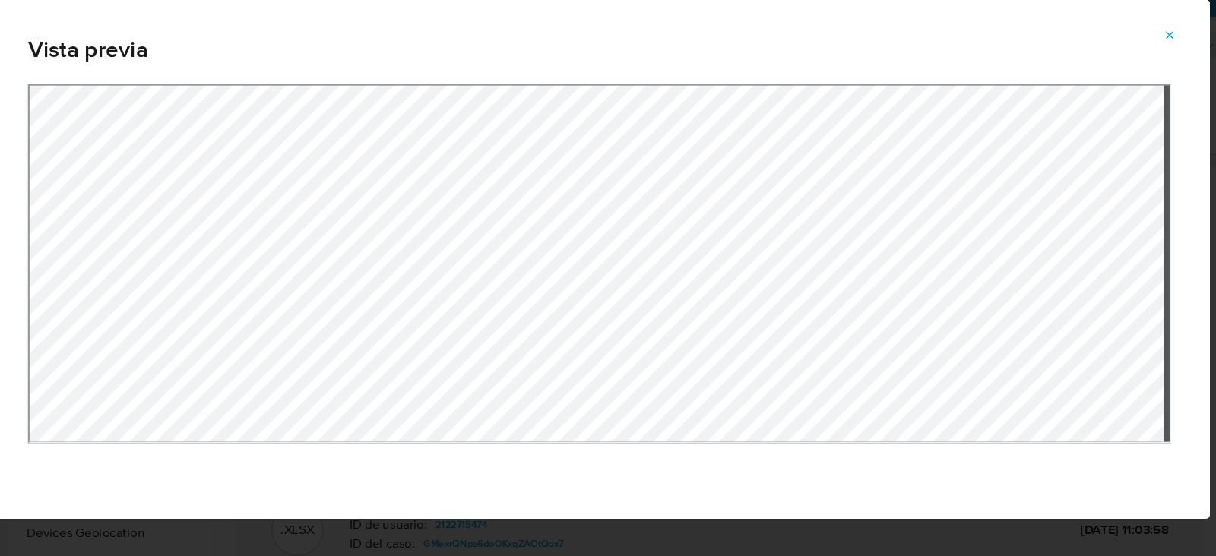
click at [1142, 65] on icon "Attachment preview" at bounding box center [1141, 68] width 12 height 12
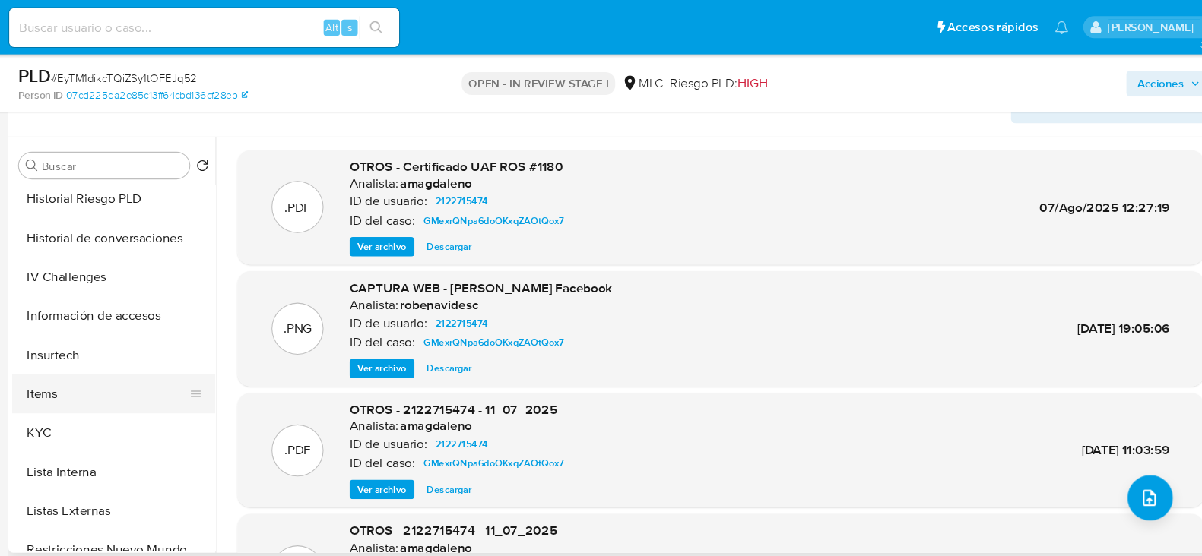
scroll to position [532, 0]
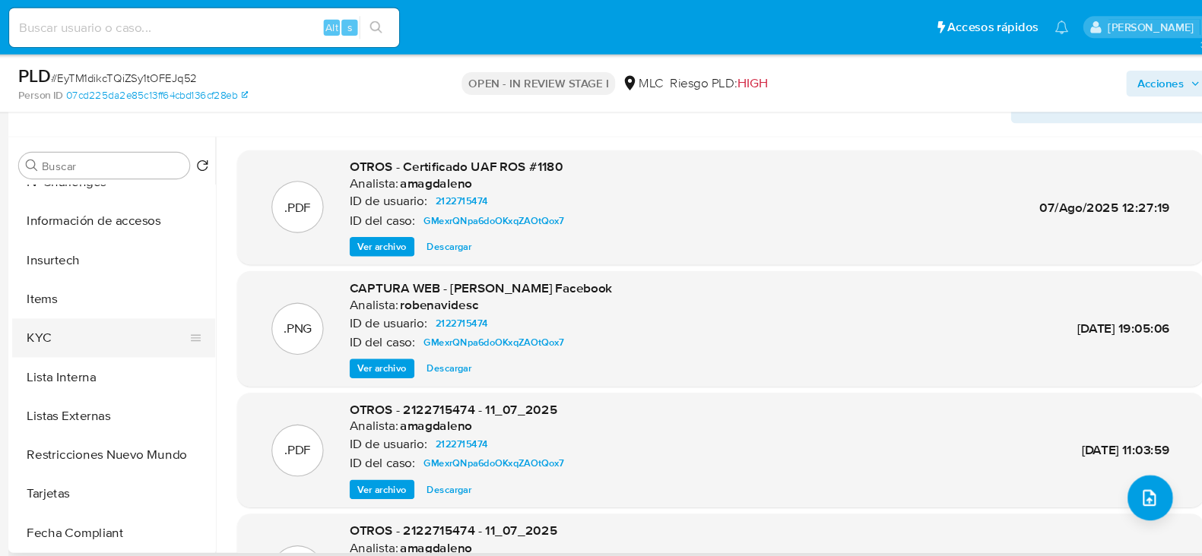
click at [99, 313] on button "KYC" at bounding box center [148, 316] width 178 height 36
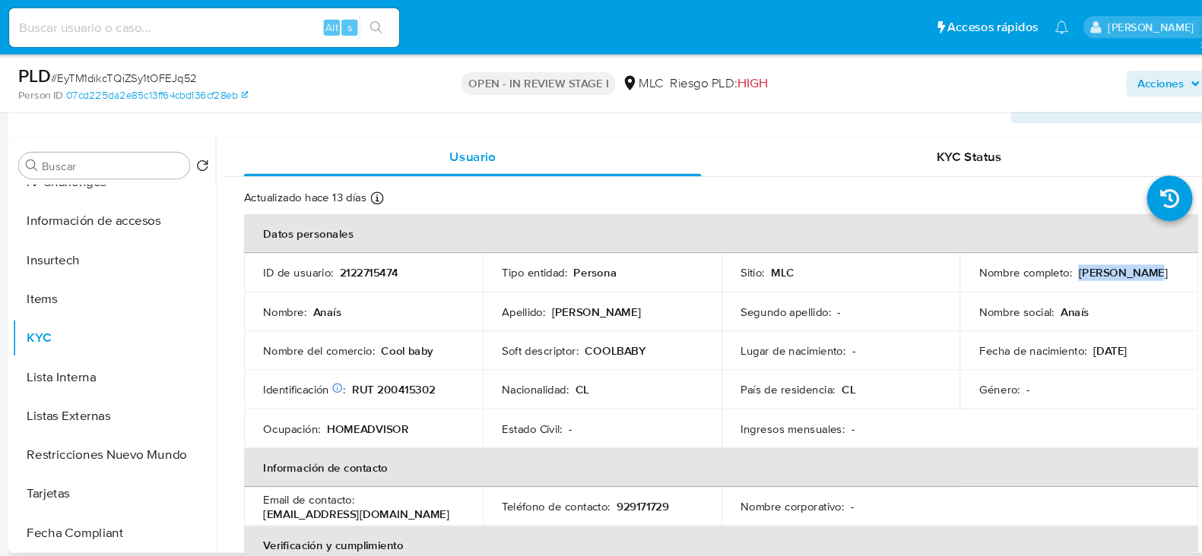
drag, startPoint x: 1115, startPoint y: 257, endPoint x: 1050, endPoint y: 254, distance: 64.7
click at [1050, 254] on div "Nombre completo : [PERSON_NAME]" at bounding box center [1056, 256] width 187 height 14
copy p "[PERSON_NAME]"
